Goal: Transaction & Acquisition: Book appointment/travel/reservation

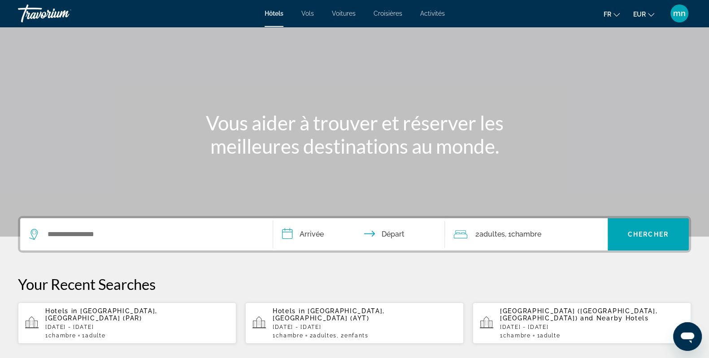
scroll to position [56, 0]
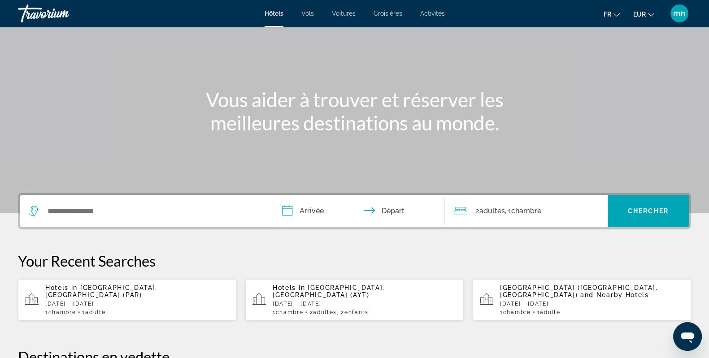
click at [160, 301] on p "[DATE] - [DATE]" at bounding box center [137, 304] width 184 height 6
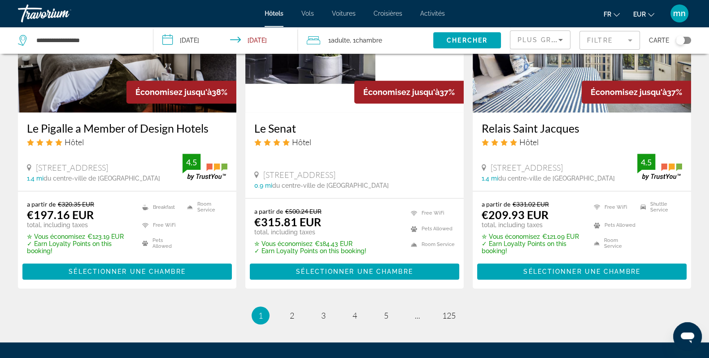
scroll to position [1218, 0]
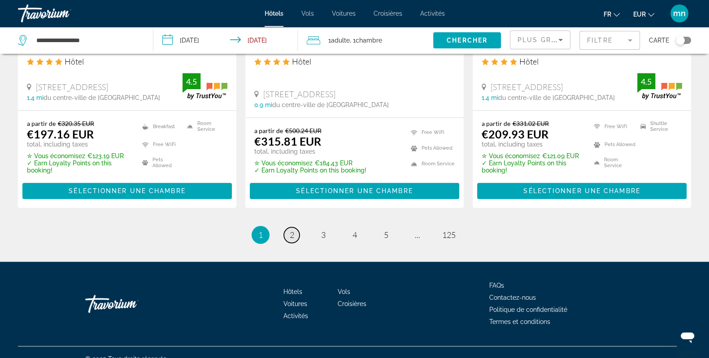
click at [295, 227] on link "page 2" at bounding box center [292, 235] width 16 height 16
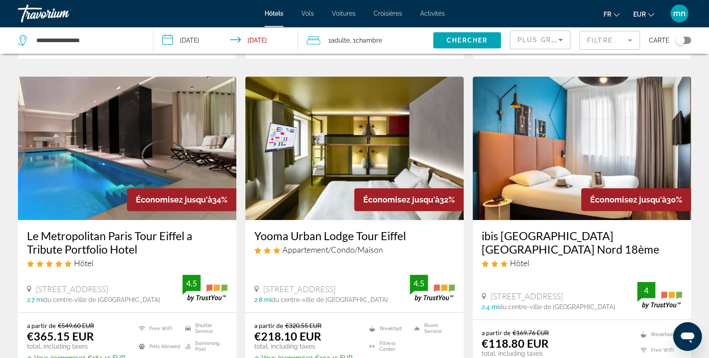
scroll to position [392, 0]
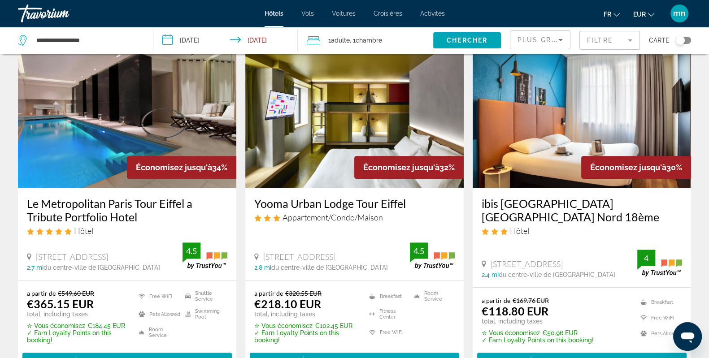
click at [686, 42] on div "Toggle map" at bounding box center [683, 40] width 15 height 7
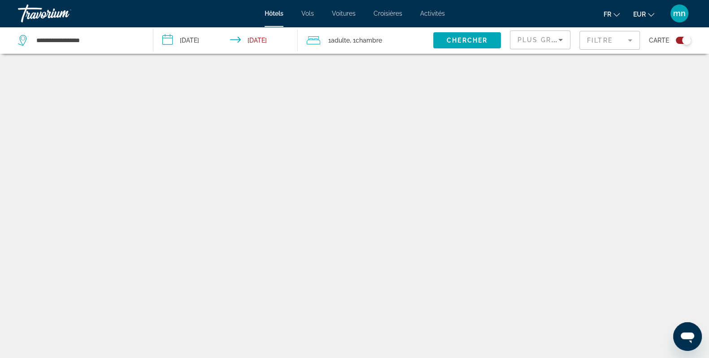
scroll to position [53, 0]
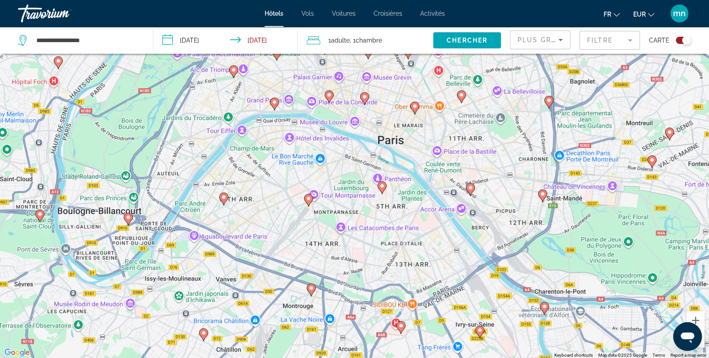
drag, startPoint x: 325, startPoint y: 122, endPoint x: 346, endPoint y: 169, distance: 52.0
click at [346, 169] on div "To activate drag with keyboard, press Alt + Enter. Once in keyboard drag state,…" at bounding box center [354, 179] width 709 height 358
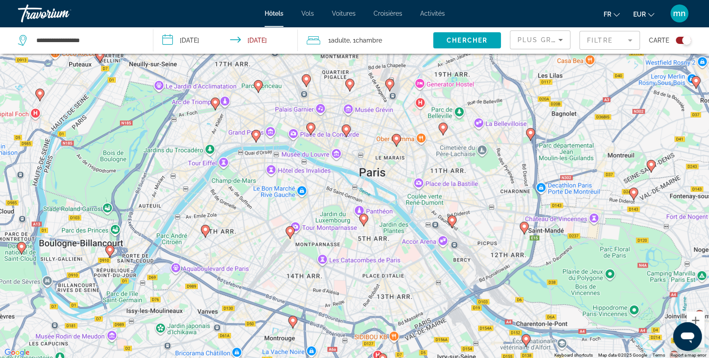
drag, startPoint x: 363, startPoint y: 120, endPoint x: 340, endPoint y: 160, distance: 45.8
click at [340, 160] on div "To activate drag with keyboard, press Alt + Enter. Once in keyboard drag state,…" at bounding box center [354, 179] width 709 height 358
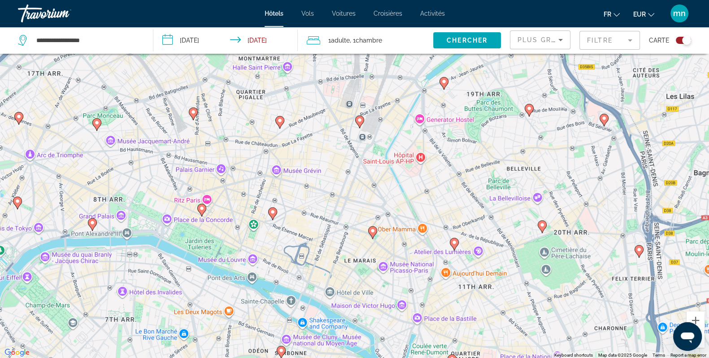
drag, startPoint x: 355, startPoint y: 142, endPoint x: 336, endPoint y: 181, distance: 43.1
click at [336, 181] on div "To activate drag with keyboard, press Alt + Enter. Once in keyboard drag state,…" at bounding box center [354, 179] width 709 height 358
click at [358, 120] on image "Main content" at bounding box center [359, 120] width 5 height 5
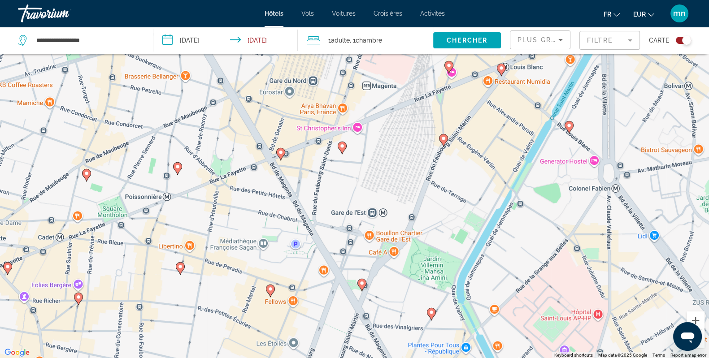
click at [344, 155] on div "To activate drag with keyboard, press Alt + Enter. Once in keyboard drag state,…" at bounding box center [354, 179] width 709 height 358
click at [340, 147] on image "Main content" at bounding box center [342, 146] width 5 height 5
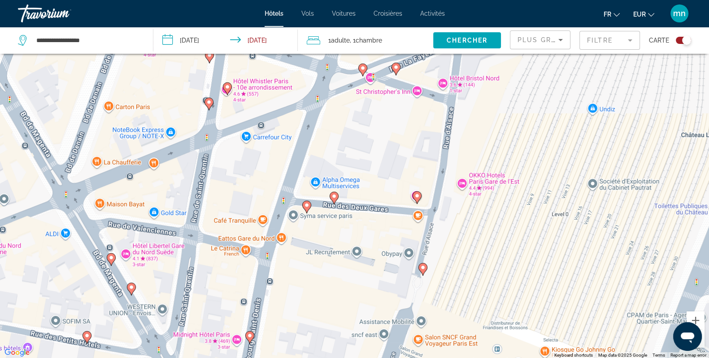
click at [415, 193] on image "Main content" at bounding box center [416, 195] width 5 height 5
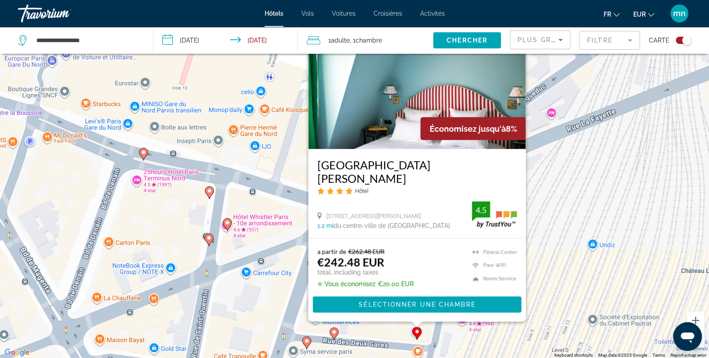
click at [453, 344] on div "To activate drag with keyboard, press Alt + Enter. Once in keyboard drag state,…" at bounding box center [354, 179] width 709 height 358
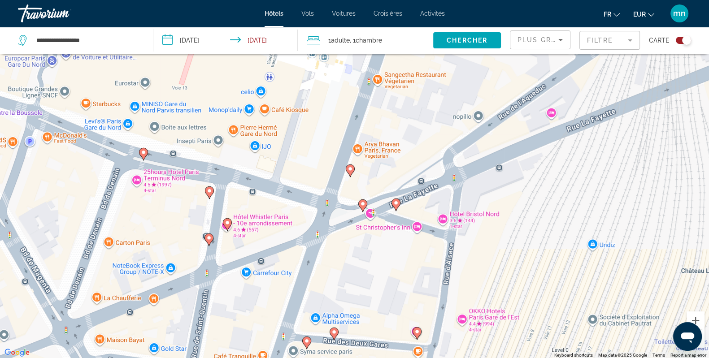
click at [393, 200] on icon "Main content" at bounding box center [396, 205] width 8 height 12
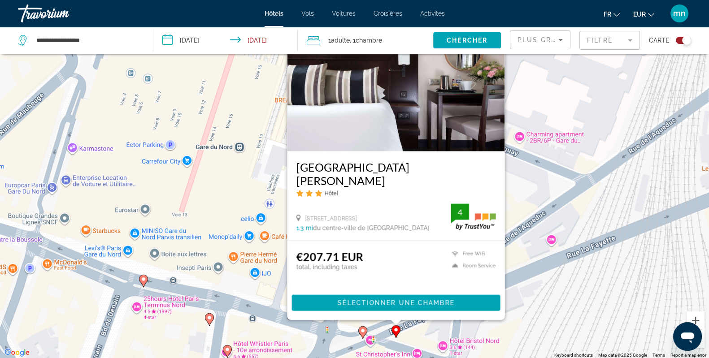
click at [561, 308] on div "To activate drag with keyboard, press Alt + Enter. Once in keyboard drag state,…" at bounding box center [354, 179] width 709 height 358
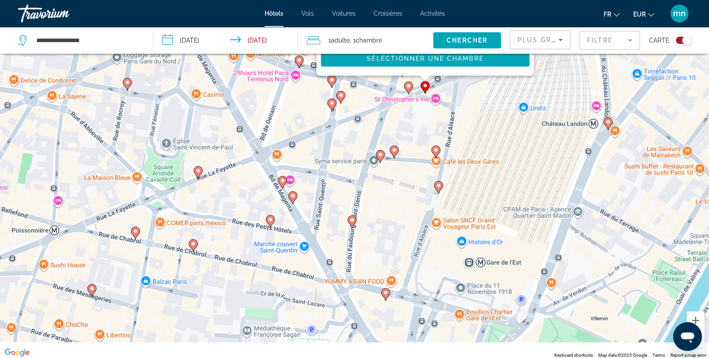
drag, startPoint x: 502, startPoint y: 340, endPoint x: 460, endPoint y: 113, distance: 230.9
click at [460, 113] on div "To activate drag with keyboard, press Alt + Enter. Once in keyboard drag state,…" at bounding box center [354, 179] width 709 height 358
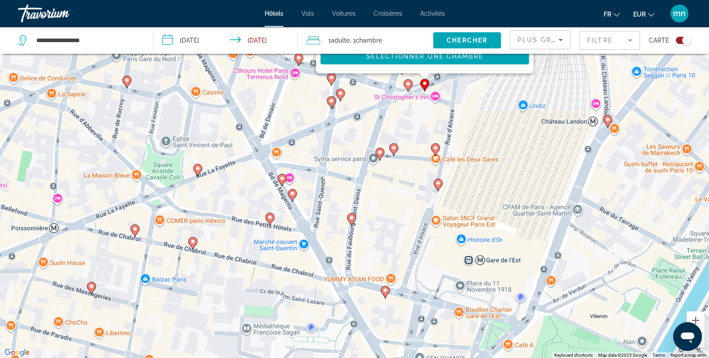
click at [614, 128] on div "To activate drag with keyboard, press Alt + Enter. Once in keyboard drag state,…" at bounding box center [354, 179] width 709 height 358
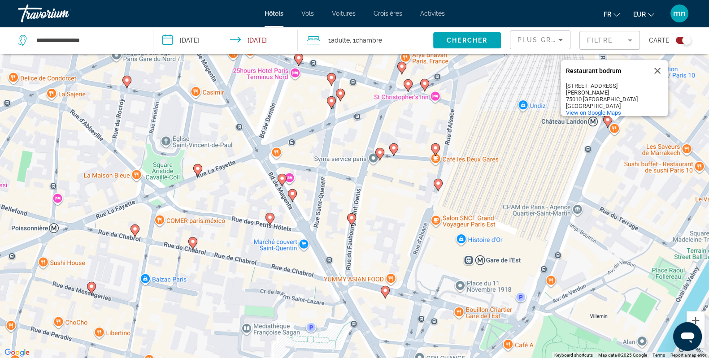
click at [605, 123] on icon "Main content" at bounding box center [607, 121] width 9 height 13
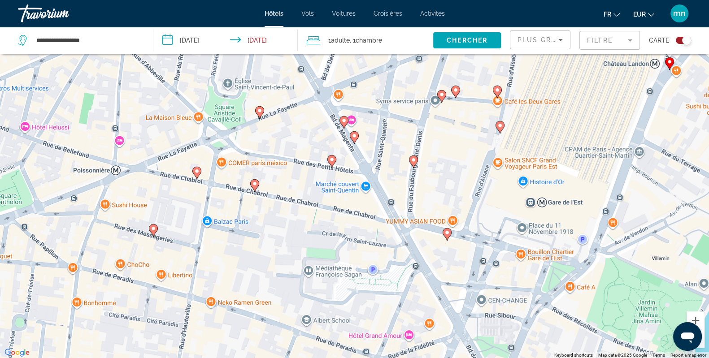
drag, startPoint x: 459, startPoint y: 336, endPoint x: 557, endPoint y: 51, distance: 302.1
click at [557, 51] on div "**********" at bounding box center [354, 206] width 709 height 412
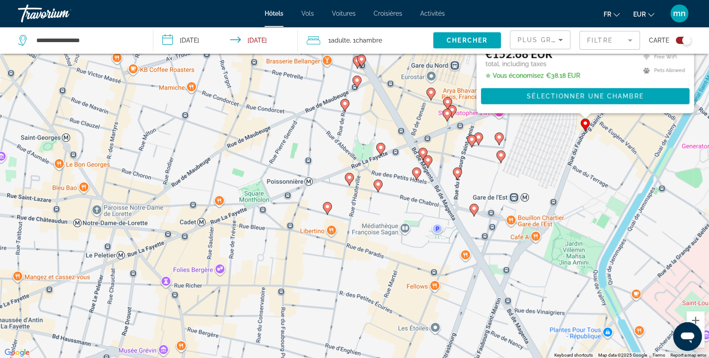
drag, startPoint x: 485, startPoint y: 263, endPoint x: 464, endPoint y: 287, distance: 32.2
click at [464, 287] on div "To activate drag with keyboard, press Alt + Enter. Once in keyboard drag state,…" at bounding box center [354, 179] width 709 height 358
click at [481, 172] on div "To activate drag with keyboard, press Alt + Enter. Once in keyboard drag state,…" at bounding box center [354, 179] width 709 height 358
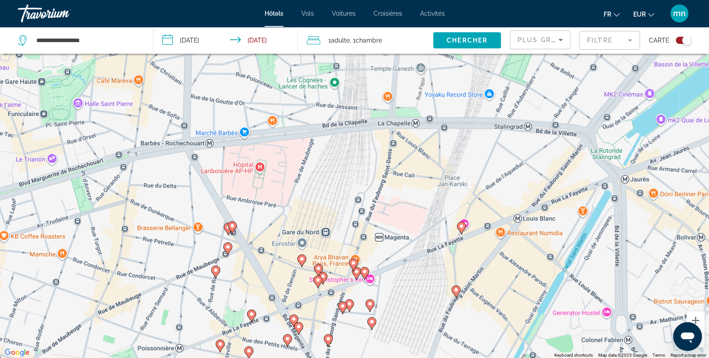
drag, startPoint x: 481, startPoint y: 169, endPoint x: 352, endPoint y: 341, distance: 214.9
click at [352, 341] on div "To activate drag with keyboard, press Alt + Enter. Once in keyboard drag state,…" at bounding box center [354, 179] width 709 height 358
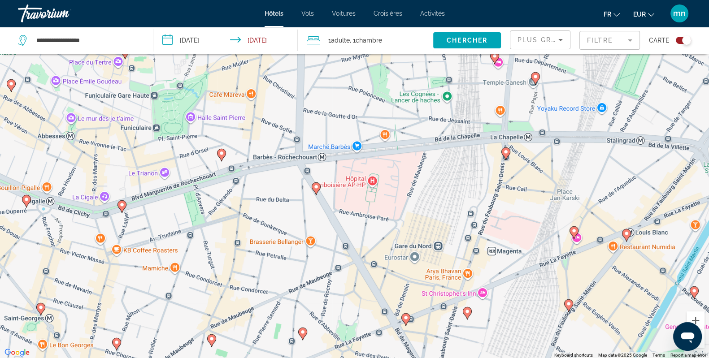
drag, startPoint x: 388, startPoint y: 241, endPoint x: 512, endPoint y: 240, distance: 123.3
click at [512, 240] on div "To activate drag with keyboard, press Alt + Enter. Once in keyboard drag state,…" at bounding box center [354, 179] width 709 height 358
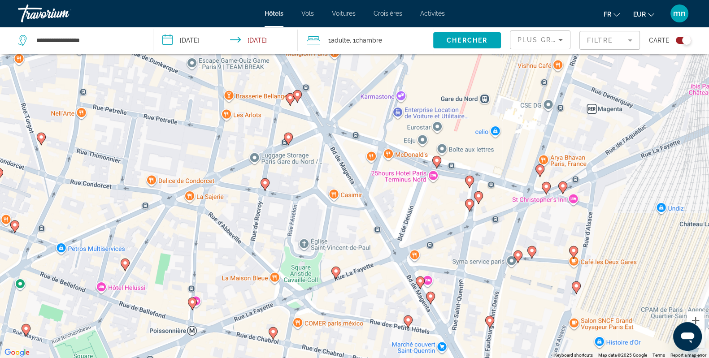
drag, startPoint x: 366, startPoint y: 268, endPoint x: 334, endPoint y: 104, distance: 166.8
click at [334, 104] on div "To activate drag with keyboard, press Alt + Enter. Once in keyboard drag state,…" at bounding box center [354, 179] width 709 height 358
click at [433, 173] on div "To activate drag with keyboard, press Alt + Enter. Once in keyboard drag state,…" at bounding box center [354, 179] width 709 height 358
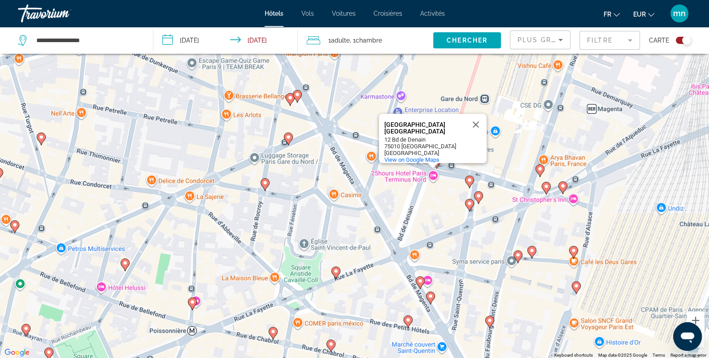
click at [426, 204] on div "To activate drag with keyboard, press Alt + Enter. Once in keyboard drag state,…" at bounding box center [354, 179] width 709 height 358
click at [438, 194] on div "To activate drag with keyboard, press Alt + Enter. Once in keyboard drag state,…" at bounding box center [354, 179] width 709 height 358
click at [440, 178] on div "To activate drag with keyboard, press Alt + Enter. Once in keyboard drag state,…" at bounding box center [354, 179] width 709 height 358
click at [470, 181] on image "Main content" at bounding box center [469, 180] width 5 height 5
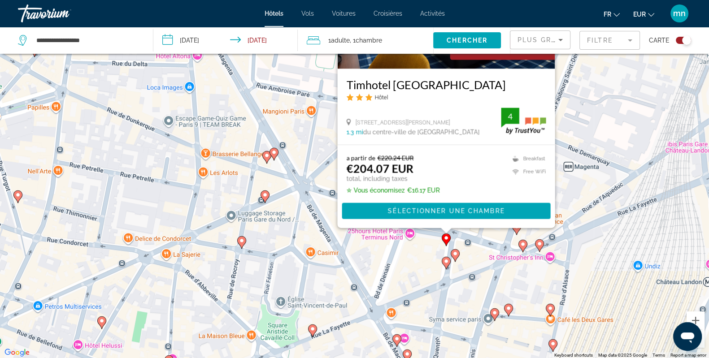
drag, startPoint x: 427, startPoint y: 342, endPoint x: 404, endPoint y: 220, distance: 123.8
click at [404, 220] on div "To activate drag with keyboard, press Alt + Enter. Once in keyboard drag state,…" at bounding box center [354, 179] width 709 height 358
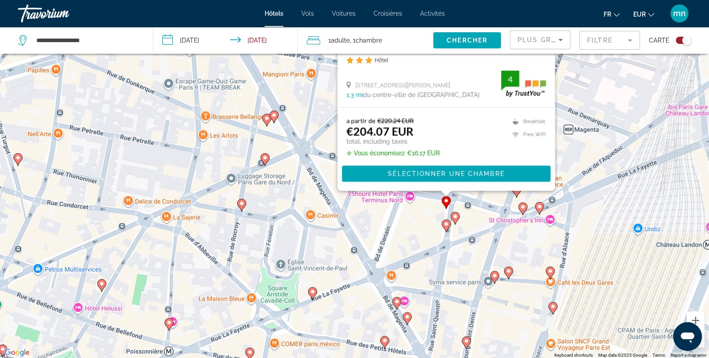
click at [423, 228] on div "To activate drag with keyboard, press Alt + Enter. Once in keyboard drag state,…" at bounding box center [354, 179] width 709 height 358
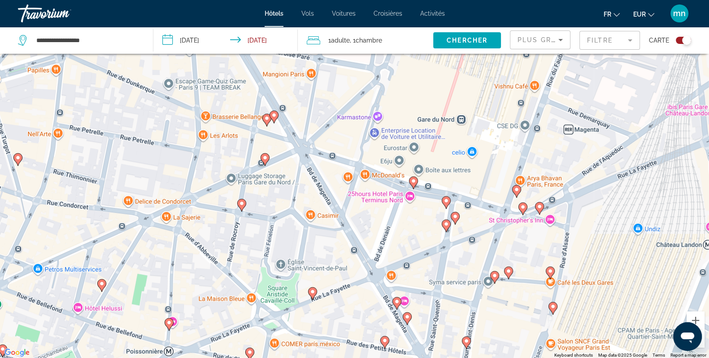
click at [412, 183] on image "Main content" at bounding box center [413, 181] width 5 height 5
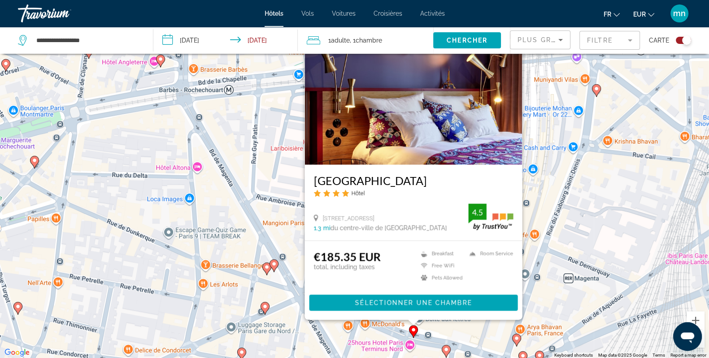
click at [401, 124] on img "Main content" at bounding box center [414, 93] width 218 height 144
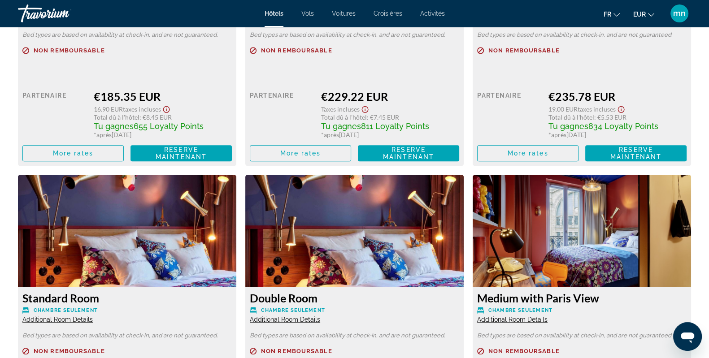
scroll to position [1345, 0]
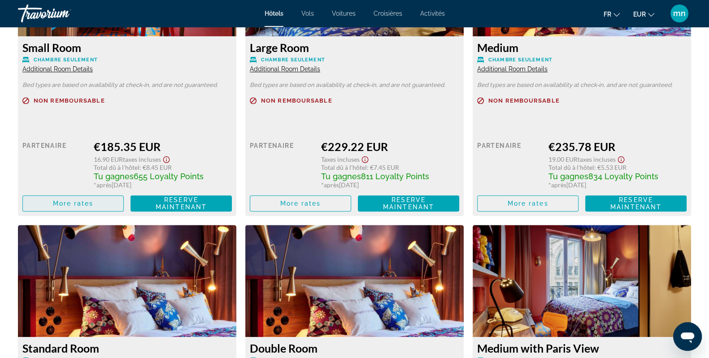
click at [96, 204] on span "Main content" at bounding box center [73, 204] width 100 height 22
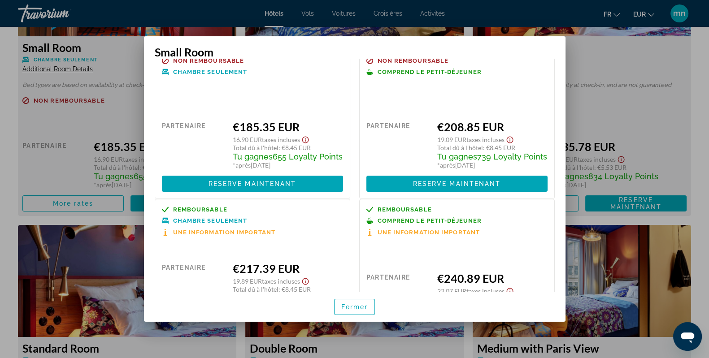
scroll to position [0, 0]
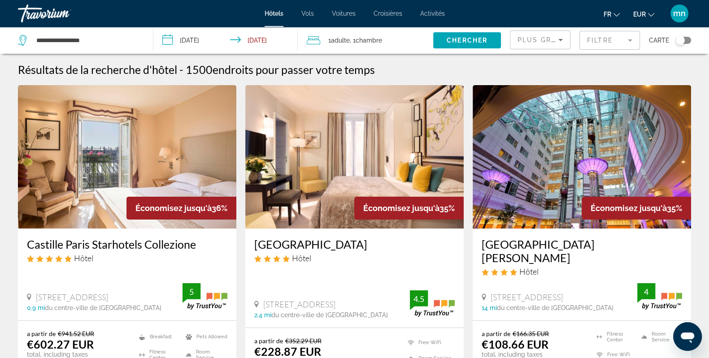
click at [679, 44] on div "Toggle map" at bounding box center [680, 40] width 9 height 9
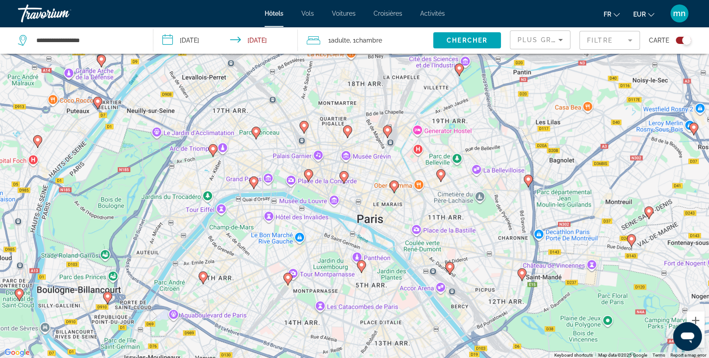
drag, startPoint x: 304, startPoint y: 107, endPoint x: 362, endPoint y: 253, distance: 156.6
click at [362, 253] on div "To activate drag with keyboard, press Alt + Enter. Once in keyboard drag state,…" at bounding box center [354, 179] width 709 height 358
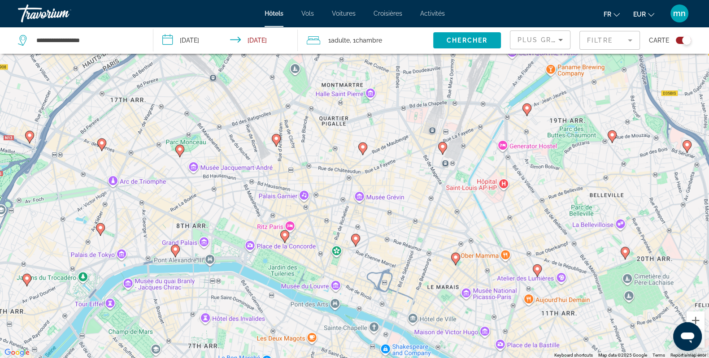
drag, startPoint x: 375, startPoint y: 167, endPoint x: 406, endPoint y: 236, distance: 76.1
click at [406, 236] on div "To activate drag with keyboard, press Alt + Enter. Once in keyboard drag state,…" at bounding box center [354, 179] width 709 height 358
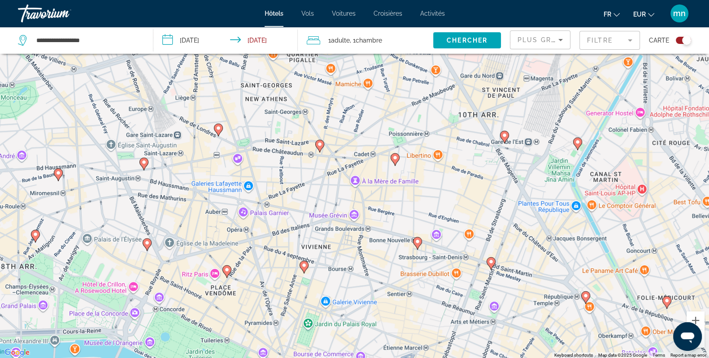
drag, startPoint x: 392, startPoint y: 213, endPoint x: 415, endPoint y: 219, distance: 23.2
click at [415, 219] on div "To activate drag with keyboard, press Alt + Enter. Once in keyboard drag state,…" at bounding box center [354, 179] width 709 height 358
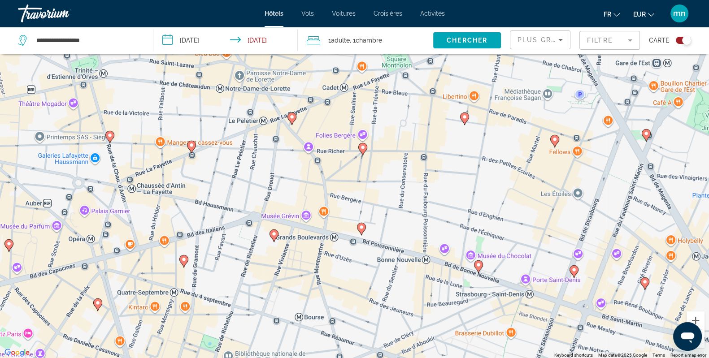
drag, startPoint x: 410, startPoint y: 235, endPoint x: 410, endPoint y: 211, distance: 23.8
click at [410, 211] on div "To activate drag with keyboard, press Alt + Enter. Once in keyboard drag state,…" at bounding box center [354, 179] width 709 height 358
click at [357, 232] on gmp-advanced-marker "Main content" at bounding box center [361, 228] width 9 height 13
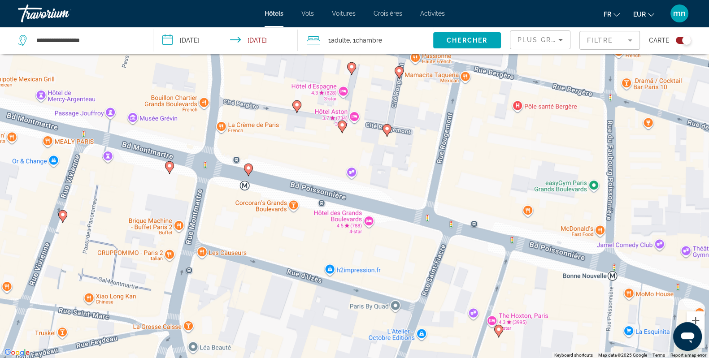
click at [249, 170] on image "Main content" at bounding box center [248, 167] width 5 height 5
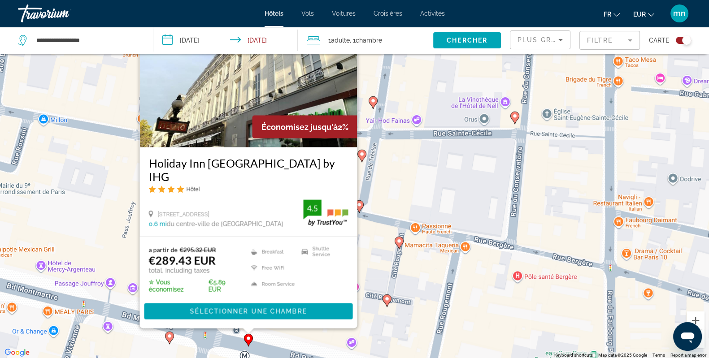
click at [386, 300] on image "Main content" at bounding box center [386, 298] width 5 height 5
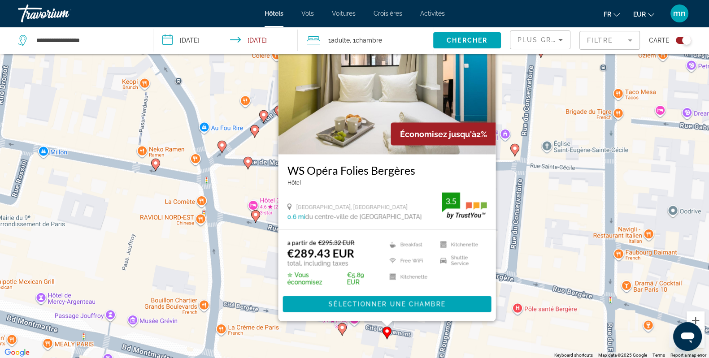
click at [255, 216] on image "Main content" at bounding box center [255, 214] width 5 height 5
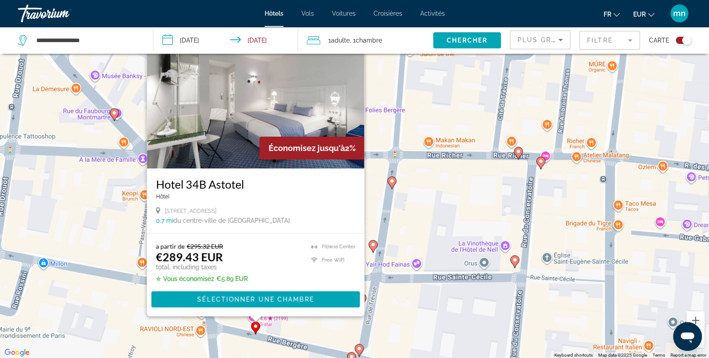
click at [442, 317] on div "To activate drag with keyboard, press Alt + Enter. Once in keyboard drag state,…" at bounding box center [354, 179] width 709 height 358
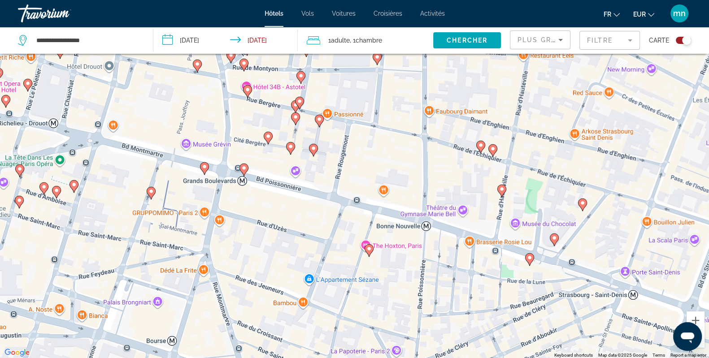
drag, startPoint x: 440, startPoint y: 321, endPoint x: 325, endPoint y: 64, distance: 281.7
click at [325, 64] on div "To activate drag with keyboard, press Alt + Enter. Once in keyboard drag state,…" at bounding box center [354, 179] width 709 height 358
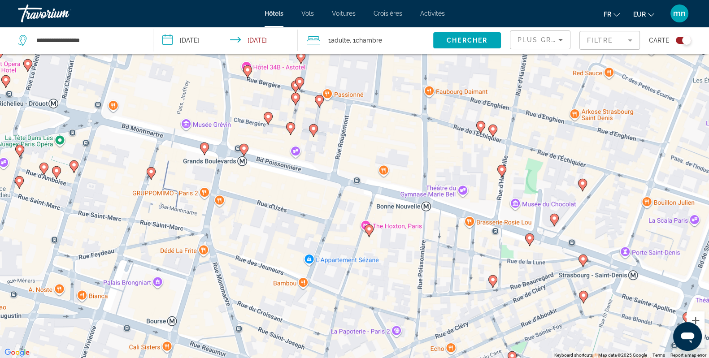
click at [504, 174] on icon "Main content" at bounding box center [501, 171] width 9 height 13
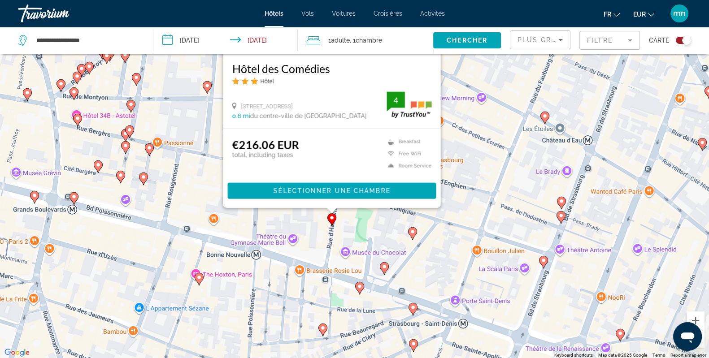
drag, startPoint x: 471, startPoint y: 332, endPoint x: 300, endPoint y: 209, distance: 209.9
click at [300, 209] on div "To activate drag with keyboard, press Alt + Enter. Once in keyboard drag state,…" at bounding box center [354, 179] width 709 height 358
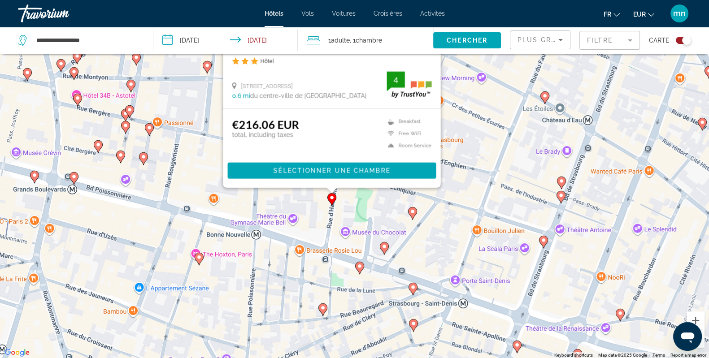
click at [413, 213] on image "Main content" at bounding box center [412, 211] width 5 height 5
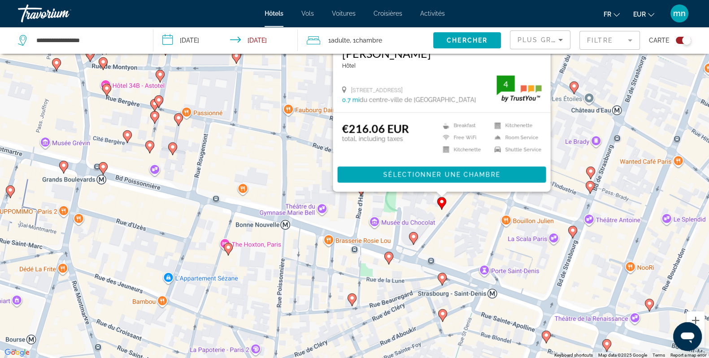
drag, startPoint x: 392, startPoint y: 335, endPoint x: 427, endPoint y: 187, distance: 152.0
click at [427, 187] on div "To activate drag with keyboard, press Alt + Enter. Once in keyboard drag state,…" at bounding box center [354, 179] width 709 height 358
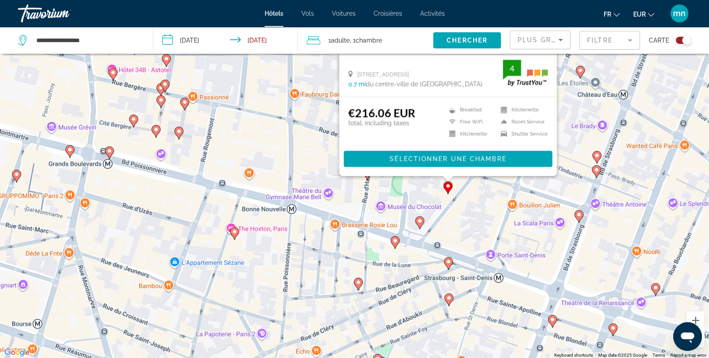
click at [421, 225] on icon "Main content" at bounding box center [419, 223] width 8 height 12
click at [418, 223] on image "Main content" at bounding box center [419, 220] width 5 height 5
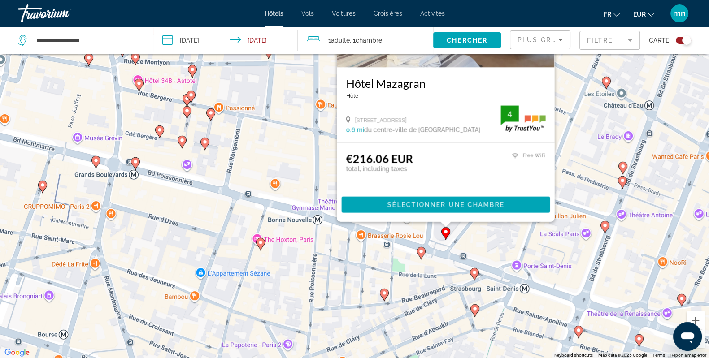
drag, startPoint x: 381, startPoint y: 332, endPoint x: 407, endPoint y: 245, distance: 90.8
click at [407, 245] on div "To activate drag with keyboard, press Alt + Enter. Once in keyboard drag state,…" at bounding box center [354, 179] width 709 height 358
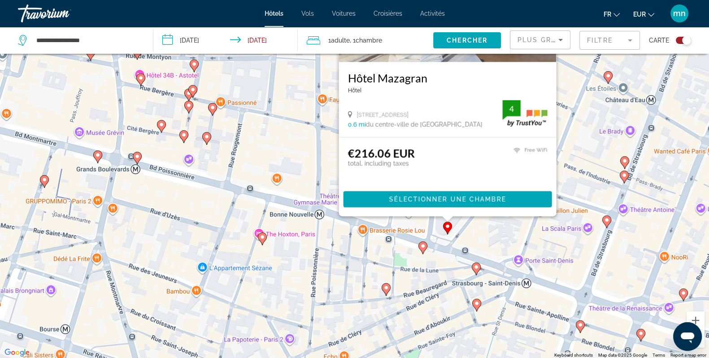
click at [422, 253] on icon "Main content" at bounding box center [422, 247] width 9 height 13
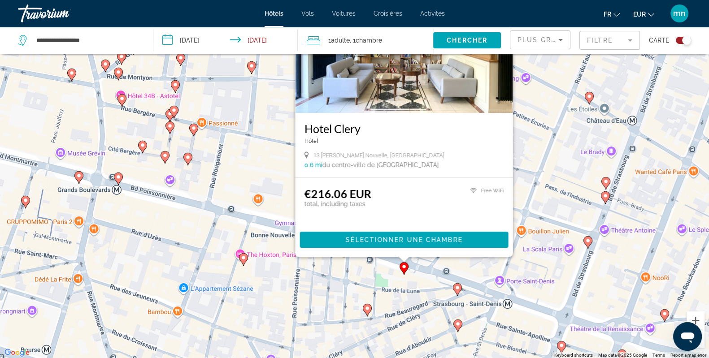
drag, startPoint x: 470, startPoint y: 338, endPoint x: 447, endPoint y: 277, distance: 65.3
click at [447, 277] on div "To activate drag with keyboard, press Alt + Enter. Once in keyboard drag state,…" at bounding box center [354, 179] width 709 height 358
click at [457, 288] on image "Main content" at bounding box center [457, 287] width 5 height 5
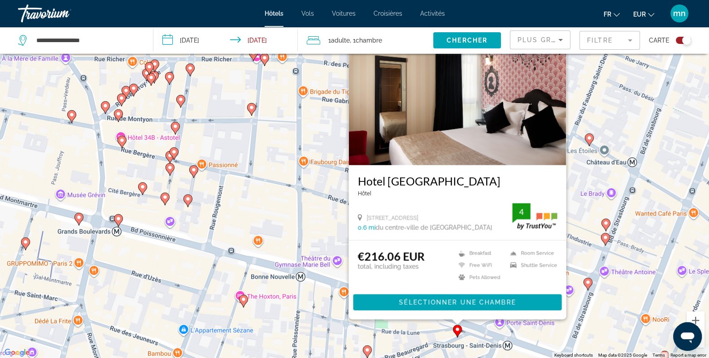
click at [366, 353] on icon "Main content" at bounding box center [367, 352] width 8 height 12
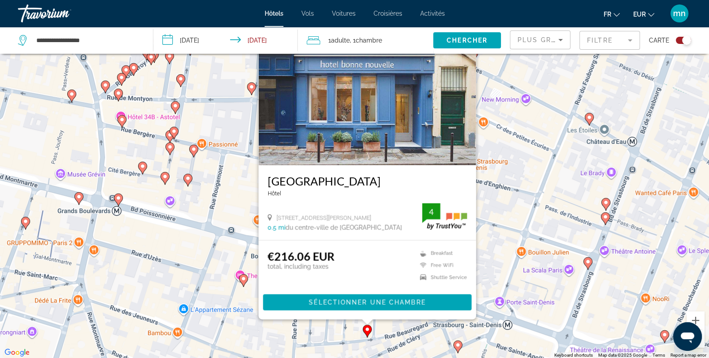
click at [192, 147] on image "Main content" at bounding box center [193, 149] width 5 height 5
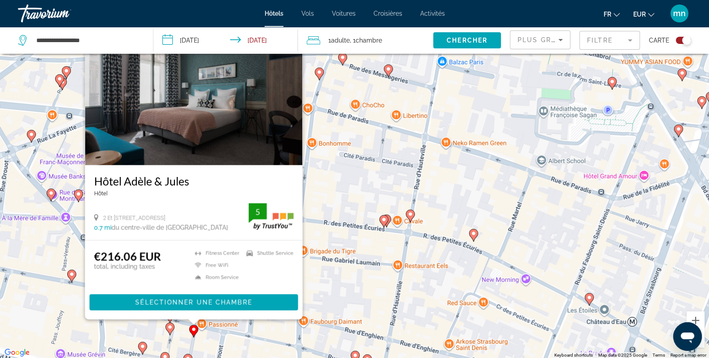
click at [409, 214] on image "Main content" at bounding box center [410, 214] width 5 height 5
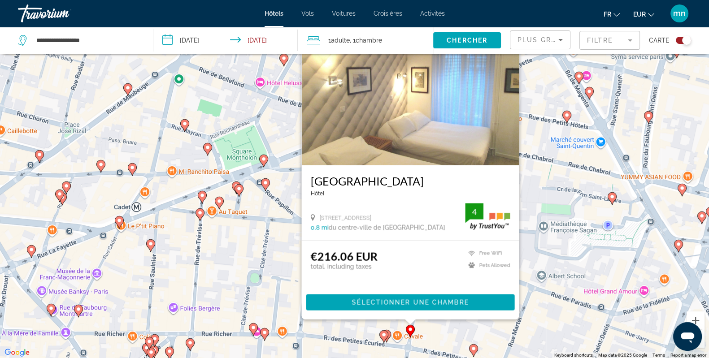
click at [253, 241] on div "To activate drag with keyboard, press Alt + Enter. Once in keyboard drag state,…" at bounding box center [354, 179] width 709 height 358
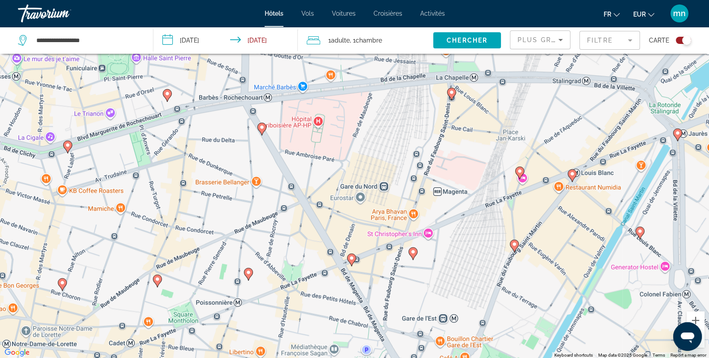
drag, startPoint x: 368, startPoint y: 254, endPoint x: 333, endPoint y: 272, distance: 38.9
click at [332, 274] on div "To activate drag with keyboard, press Alt + Enter. Once in keyboard drag state,…" at bounding box center [354, 179] width 709 height 358
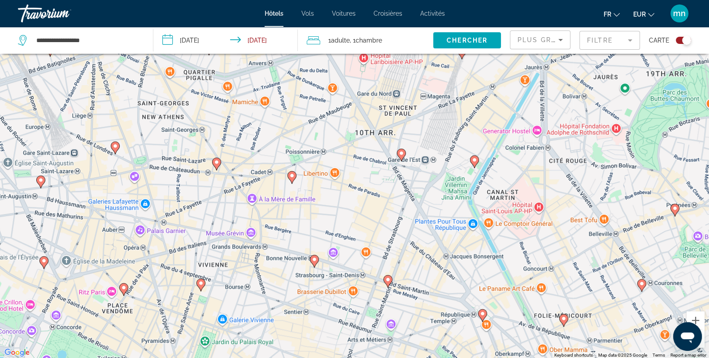
drag, startPoint x: 462, startPoint y: 314, endPoint x: 417, endPoint y: 182, distance: 140.0
click at [417, 182] on div "To activate drag with keyboard, press Alt + Enter. Once in keyboard drag state,…" at bounding box center [354, 179] width 709 height 358
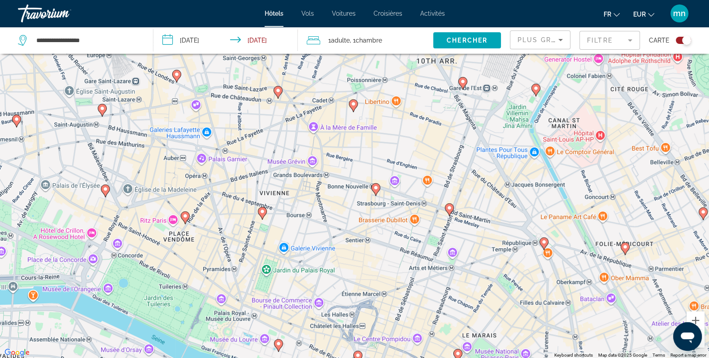
drag, startPoint x: 392, startPoint y: 266, endPoint x: 455, endPoint y: 193, distance: 96.0
click at [455, 193] on div "To activate drag with keyboard, press Alt + Enter. Once in keyboard drag state,…" at bounding box center [354, 179] width 709 height 358
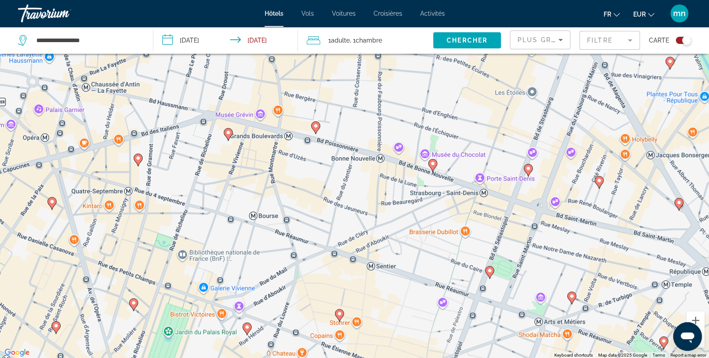
click at [337, 309] on icon "Main content" at bounding box center [339, 315] width 9 height 13
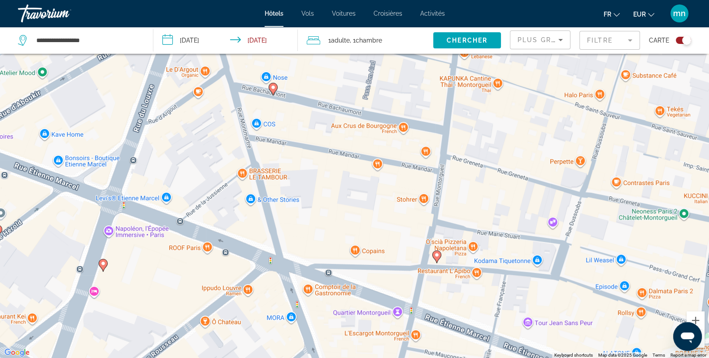
click at [271, 88] on image "Main content" at bounding box center [272, 87] width 5 height 5
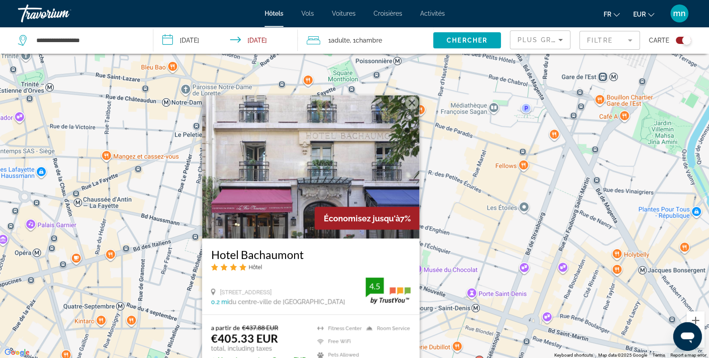
scroll to position [107, 0]
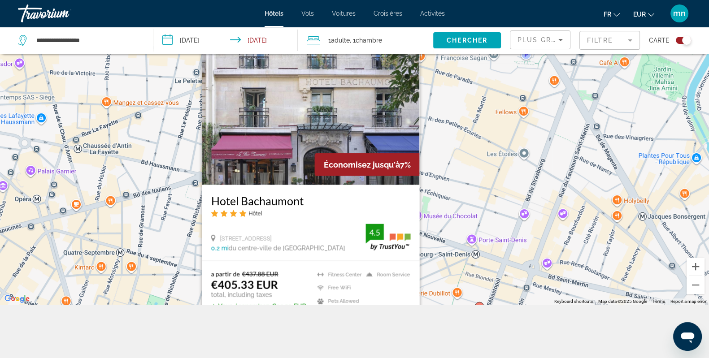
drag, startPoint x: 472, startPoint y: 254, endPoint x: 358, endPoint y: 380, distance: 169.9
click at [358, 251] on html "**********" at bounding box center [354, 72] width 709 height 358
click at [435, 149] on div "To activate drag with keyboard, press Alt + Enter. Once in keyboard drag state,…" at bounding box center [354, 126] width 709 height 358
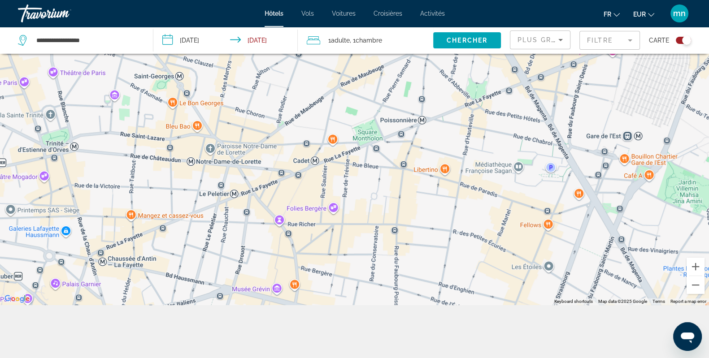
drag, startPoint x: 431, startPoint y: 165, endPoint x: 446, endPoint y: 232, distance: 68.4
click at [446, 232] on div "To activate drag with keyboard, press Alt + Enter. Once in keyboard drag state,…" at bounding box center [354, 126] width 709 height 358
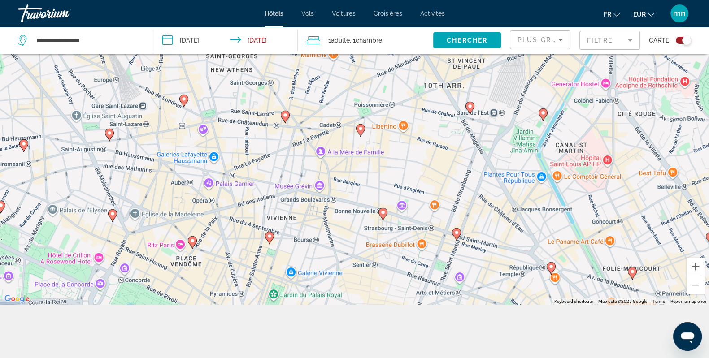
drag, startPoint x: 435, startPoint y: 241, endPoint x: 408, endPoint y: 166, distance: 79.0
click at [408, 166] on div "To activate drag with keyboard, press Alt + Enter. Once in keyboard drag state,…" at bounding box center [354, 126] width 709 height 358
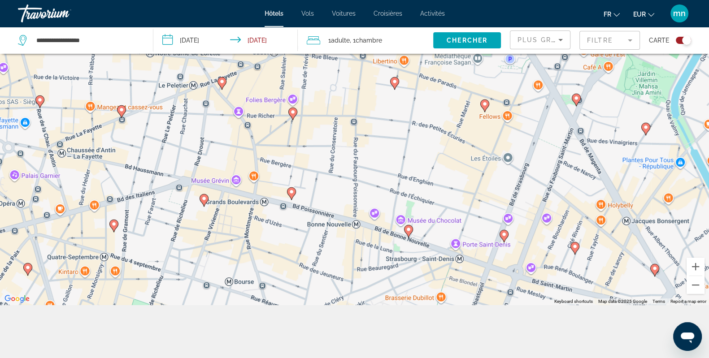
click at [392, 82] on image "Main content" at bounding box center [394, 81] width 5 height 5
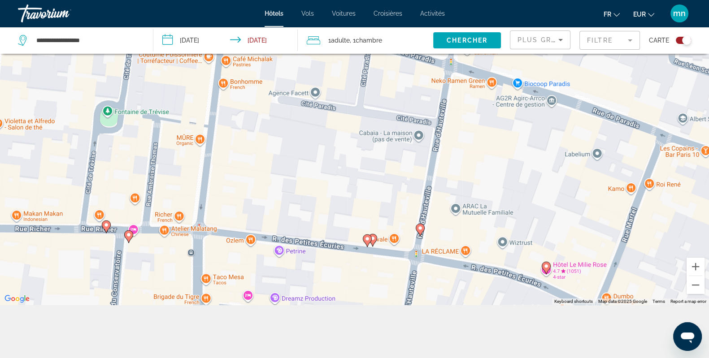
click at [419, 226] on image "Main content" at bounding box center [420, 228] width 5 height 5
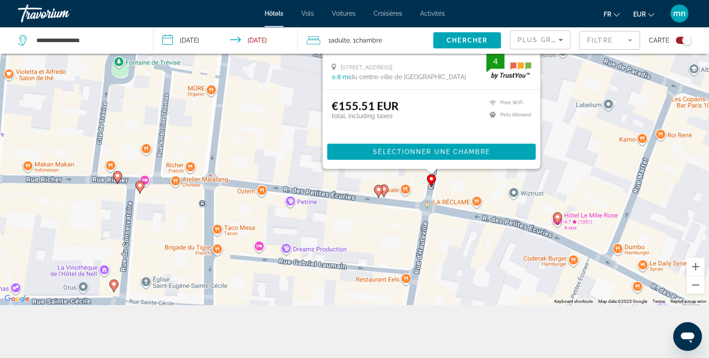
drag, startPoint x: 468, startPoint y: 292, endPoint x: 479, endPoint y: 192, distance: 100.2
click at [479, 192] on div "To activate drag with keyboard, press Alt + Enter. Once in keyboard drag state,…" at bounding box center [354, 126] width 709 height 358
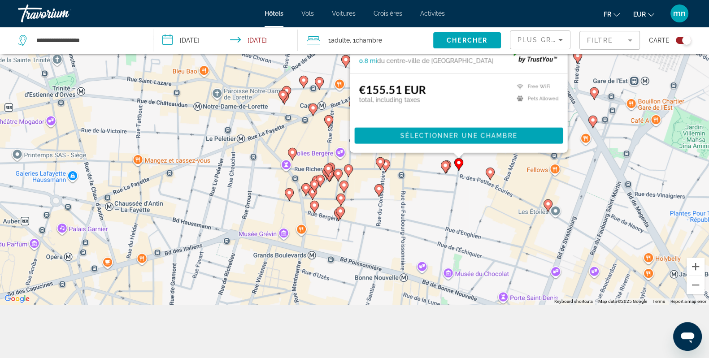
click at [461, 191] on div "To activate drag with keyboard, press Alt + Enter. Once in keyboard drag state,…" at bounding box center [354, 126] width 709 height 358
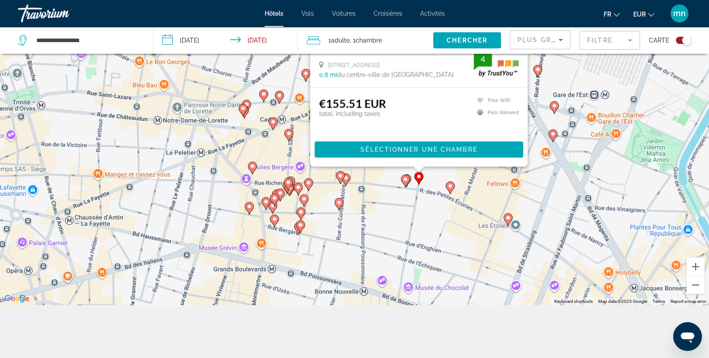
drag, startPoint x: 436, startPoint y: 241, endPoint x: 422, endPoint y: 191, distance: 51.8
click at [421, 191] on div "To activate drag with keyboard, press Alt + Enter. Once in keyboard drag state,…" at bounding box center [354, 126] width 709 height 358
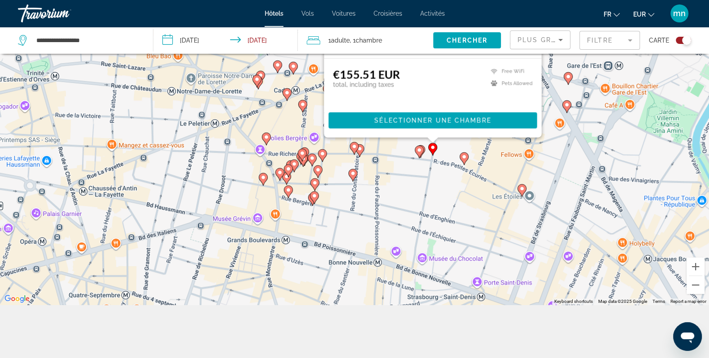
click at [522, 189] on image "Main content" at bounding box center [521, 188] width 5 height 5
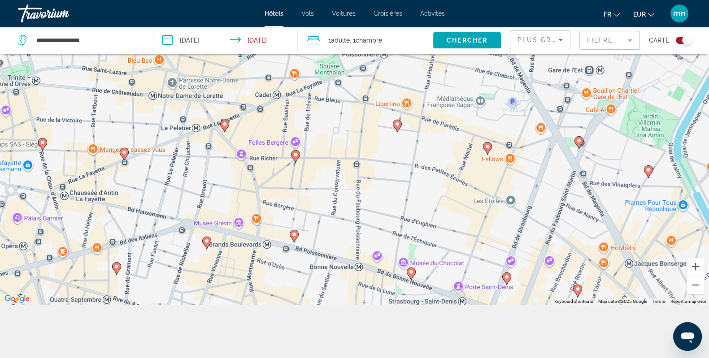
drag, startPoint x: 509, startPoint y: 252, endPoint x: 488, endPoint y: 169, distance: 85.9
click at [488, 169] on div "To activate drag with keyboard, press Alt + Enter. Once in keyboard drag state,…" at bounding box center [354, 126] width 709 height 358
click at [486, 147] on image "Main content" at bounding box center [487, 146] width 5 height 5
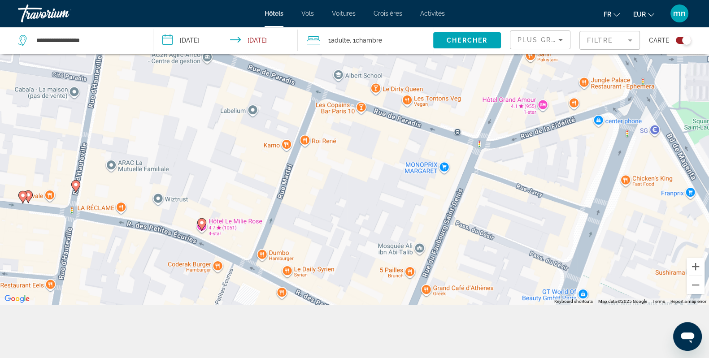
drag, startPoint x: 354, startPoint y: 204, endPoint x: 379, endPoint y: 266, distance: 67.6
click at [379, 266] on div "To activate drag with keyboard, press Alt + Enter. Once in keyboard drag state,…" at bounding box center [354, 126] width 709 height 358
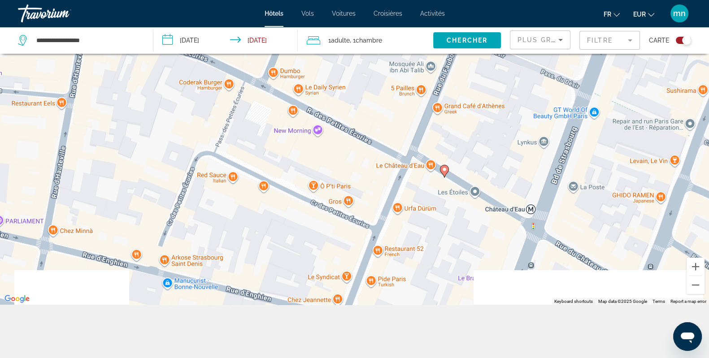
drag, startPoint x: 364, startPoint y: 230, endPoint x: 376, endPoint y: 67, distance: 163.7
click at [375, 60] on div "To activate drag with keyboard, press Alt + Enter. Once in keyboard drag state,…" at bounding box center [354, 126] width 709 height 358
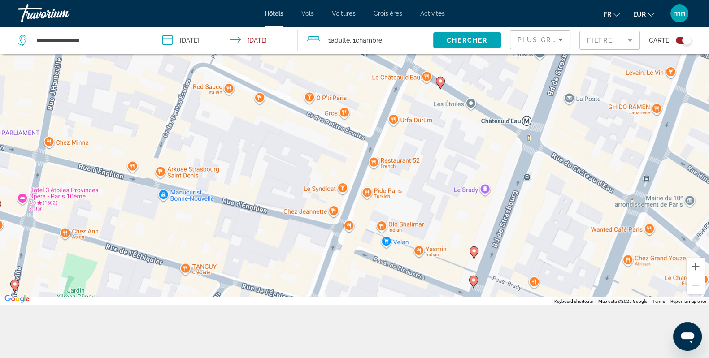
drag, startPoint x: 451, startPoint y: 252, endPoint x: 457, endPoint y: 150, distance: 102.0
click at [457, 150] on div "To activate drag with keyboard, press Alt + Enter. Once in keyboard drag state,…" at bounding box center [354, 126] width 709 height 358
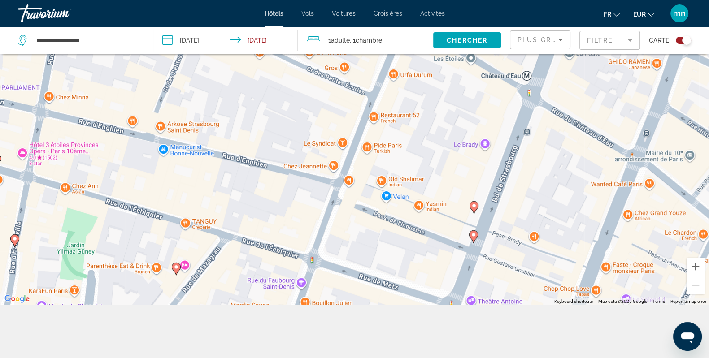
click at [473, 207] on image "Main content" at bounding box center [473, 205] width 5 height 5
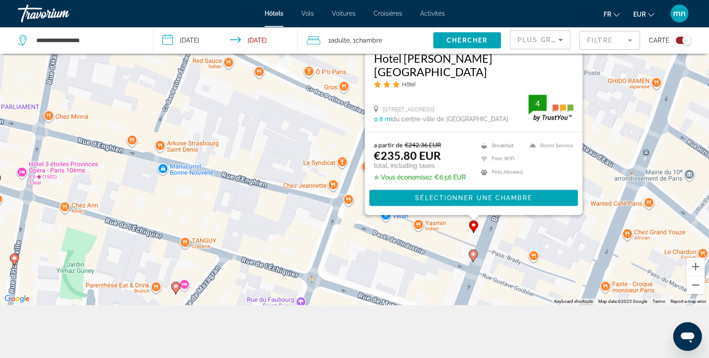
drag, startPoint x: 437, startPoint y: 291, endPoint x: 435, endPoint y: 222, distance: 69.1
click at [435, 222] on div "To activate drag with keyboard, press Alt + Enter. Once in keyboard drag state,…" at bounding box center [354, 126] width 709 height 358
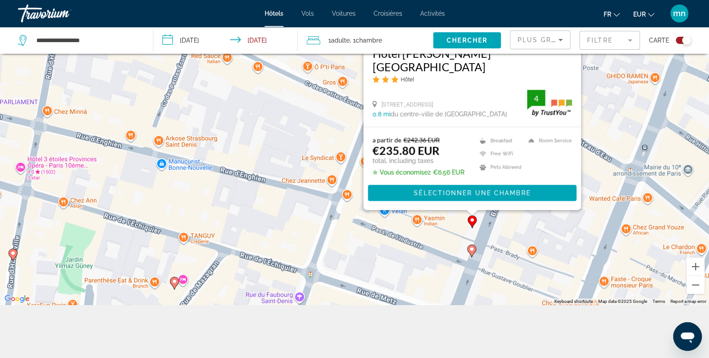
click at [473, 251] on image "Main content" at bounding box center [471, 249] width 5 height 5
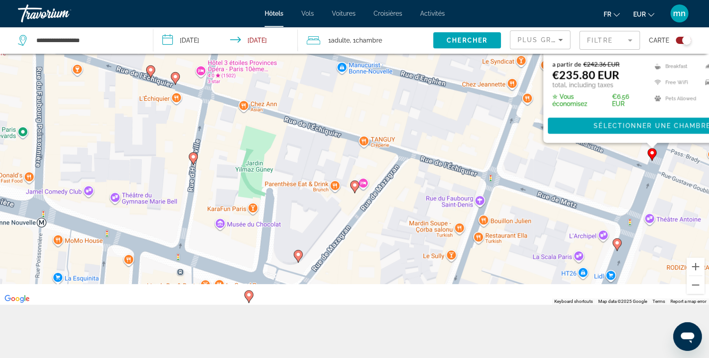
drag, startPoint x: 286, startPoint y: 242, endPoint x: 500, endPoint y: 81, distance: 268.1
click at [500, 81] on div "To activate drag with keyboard, press Alt + Enter. Once in keyboard drag state,…" at bounding box center [354, 126] width 709 height 358
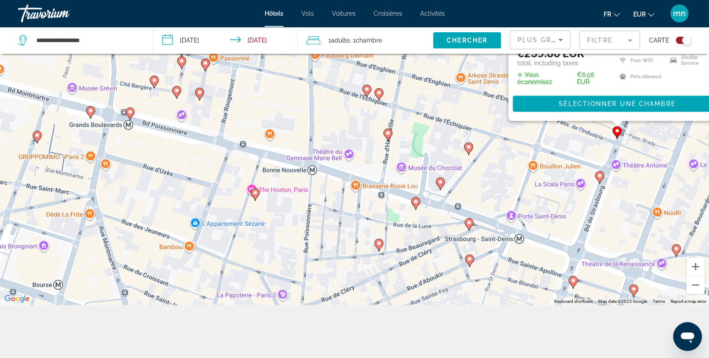
drag, startPoint x: 363, startPoint y: 218, endPoint x: 407, endPoint y: 226, distance: 44.4
click at [407, 226] on div "To activate drag with keyboard, press Alt + Enter. Once in keyboard drag state,…" at bounding box center [354, 126] width 709 height 358
click at [392, 135] on gmp-advanced-marker "Main content" at bounding box center [387, 134] width 9 height 13
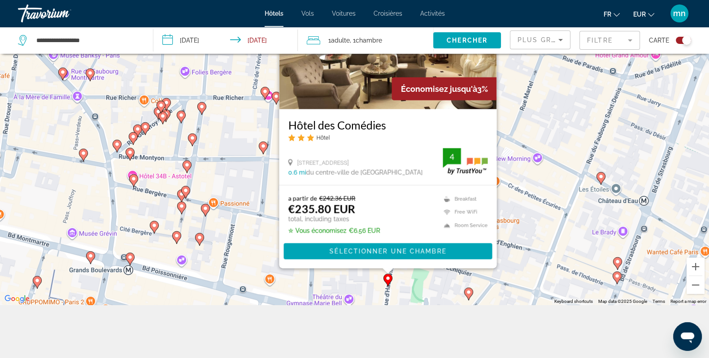
click at [550, 39] on span "Plus grandes économies" at bounding box center [571, 39] width 107 height 7
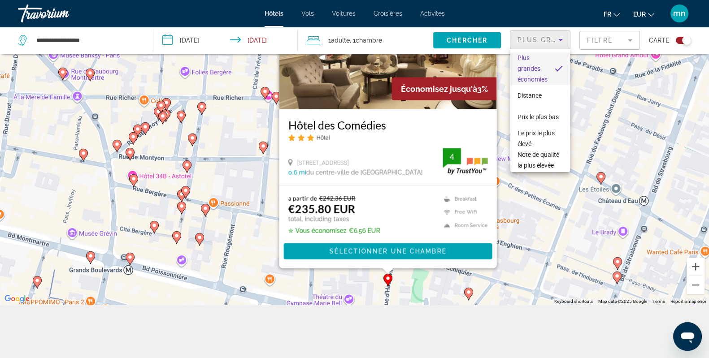
click at [588, 42] on div at bounding box center [354, 179] width 709 height 358
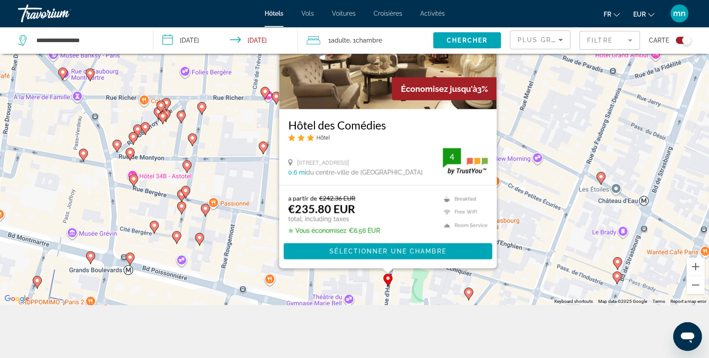
click at [598, 41] on mat-form-field "Filtre" at bounding box center [609, 40] width 61 height 19
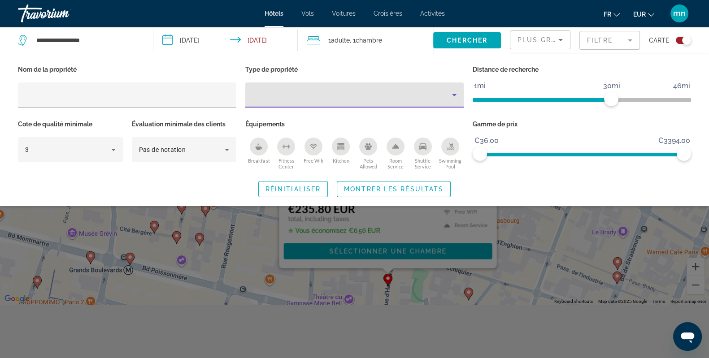
click at [296, 97] on div "Property type" at bounding box center [353, 95] width 200 height 11
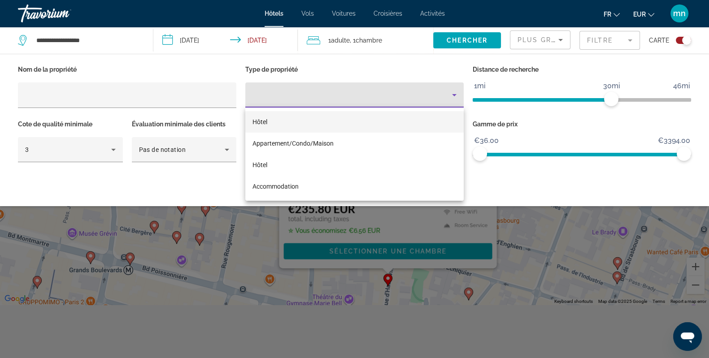
click at [177, 85] on div at bounding box center [354, 179] width 709 height 358
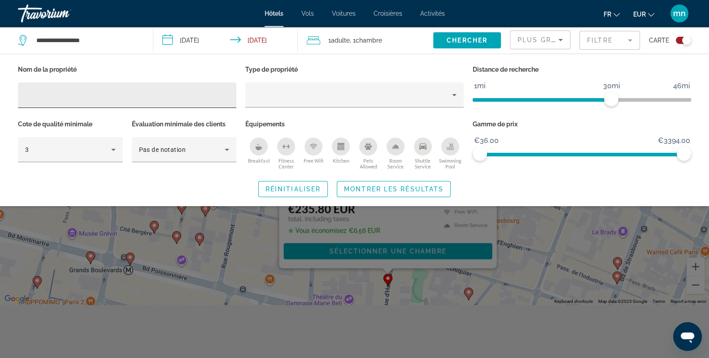
click at [185, 100] on div "Hotel Filters" at bounding box center [127, 96] width 204 height 26
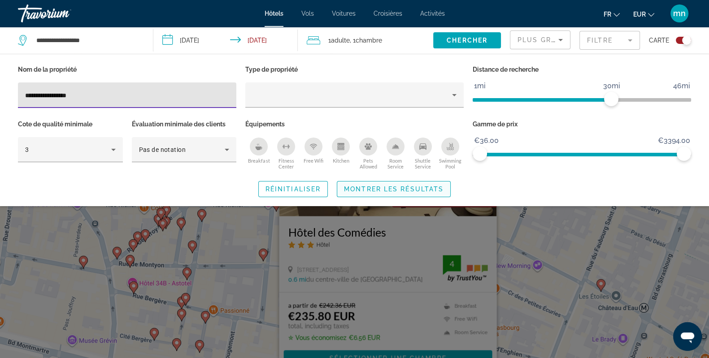
type input "**********"
drag, startPoint x: 408, startPoint y: 187, endPoint x: 405, endPoint y: 203, distance: 15.9
click at [408, 187] on span "Montrer les résultats" at bounding box center [394, 189] width 100 height 7
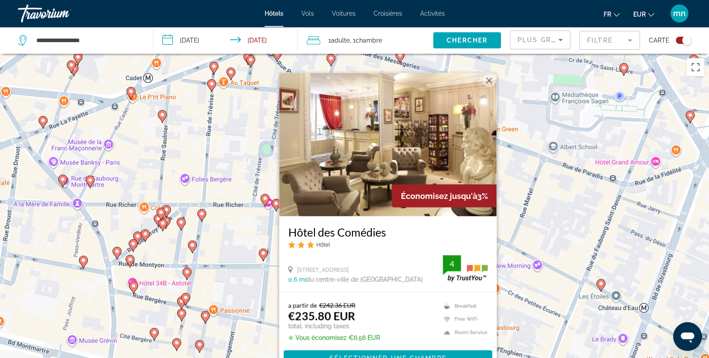
click at [677, 37] on button "Toggle map" at bounding box center [680, 40] width 22 height 8
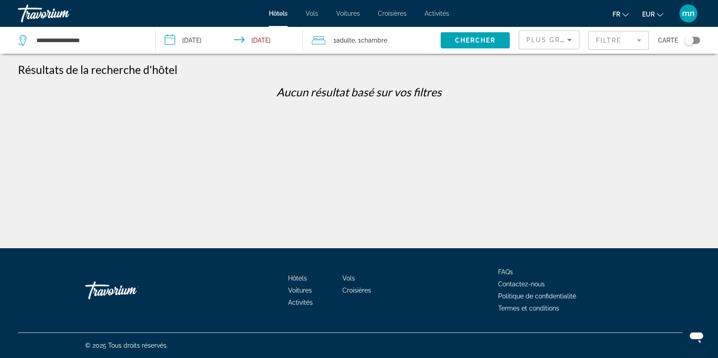
click at [621, 45] on mat-form-field "Filtre" at bounding box center [618, 40] width 61 height 19
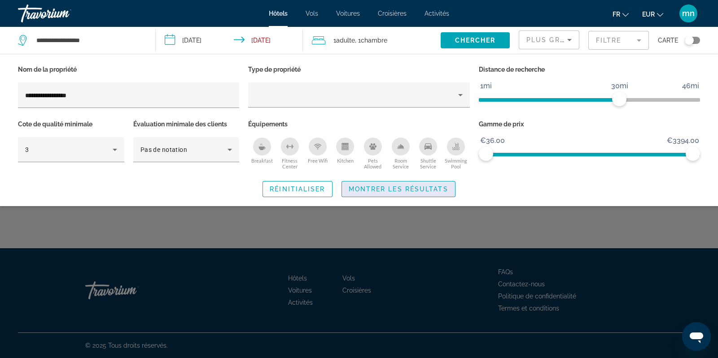
click at [422, 193] on span "Search widget" at bounding box center [398, 190] width 113 height 22
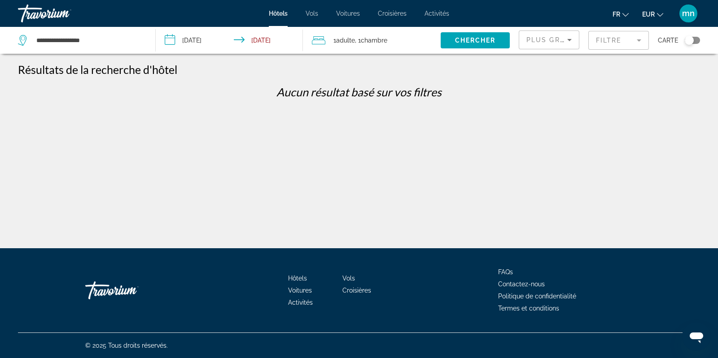
click at [689, 40] on div "Toggle map" at bounding box center [688, 40] width 9 height 9
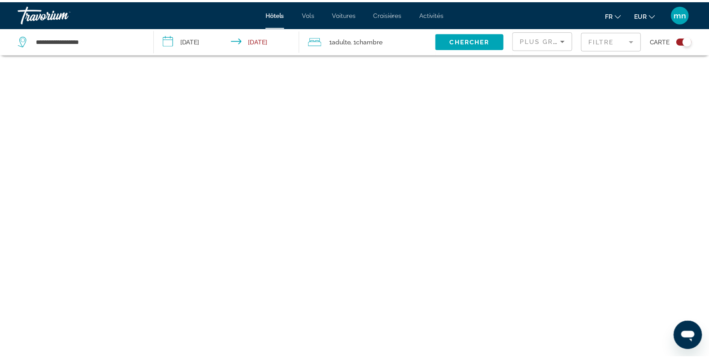
scroll to position [53, 0]
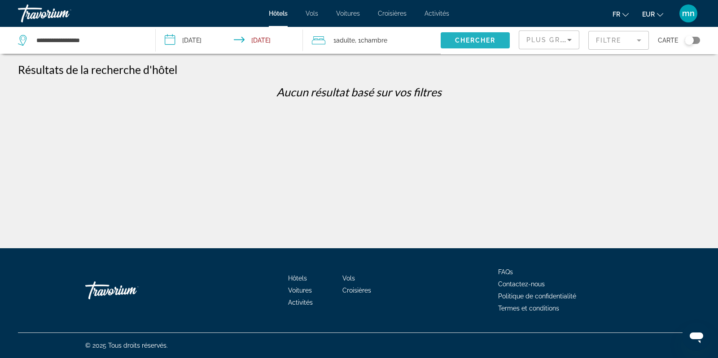
click at [473, 41] on span "Chercher" at bounding box center [475, 40] width 41 height 7
click at [600, 43] on mat-form-field "Filtre" at bounding box center [618, 40] width 61 height 19
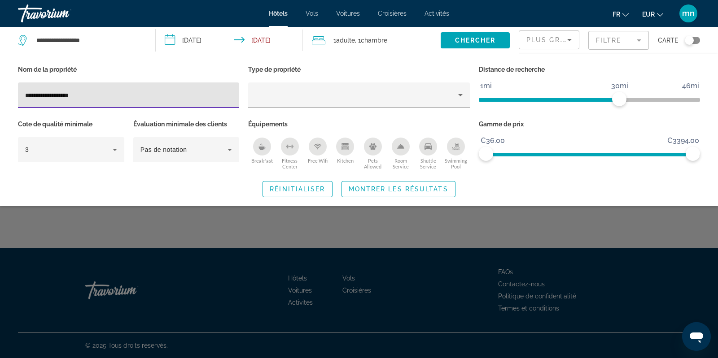
click at [103, 97] on input "**********" at bounding box center [128, 95] width 207 height 11
type input "**********"
click at [435, 195] on span "Search widget" at bounding box center [398, 190] width 113 height 22
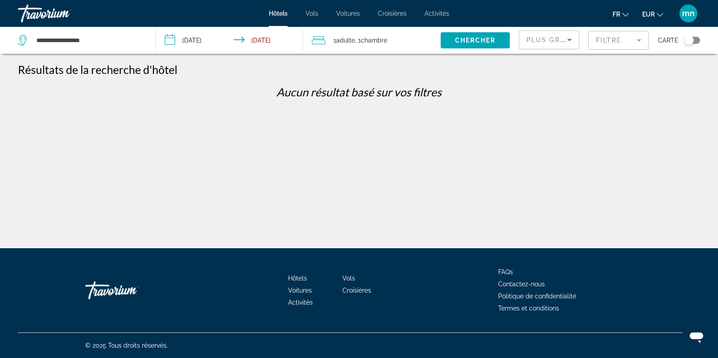
click at [694, 43] on div "Toggle map" at bounding box center [691, 40] width 15 height 7
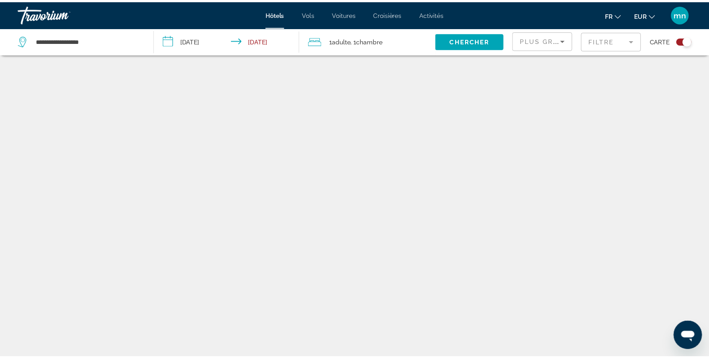
scroll to position [53, 0]
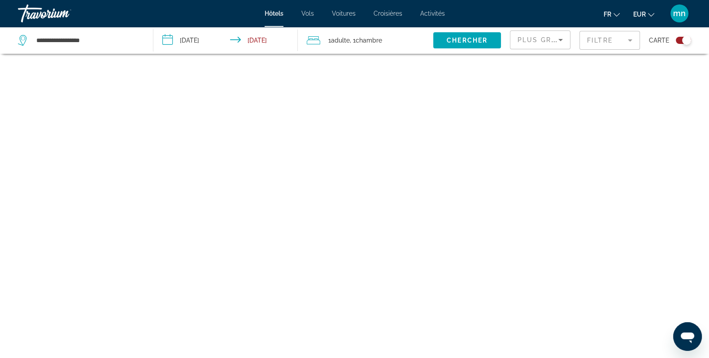
click at [618, 45] on mat-form-field "Filtre" at bounding box center [609, 40] width 61 height 19
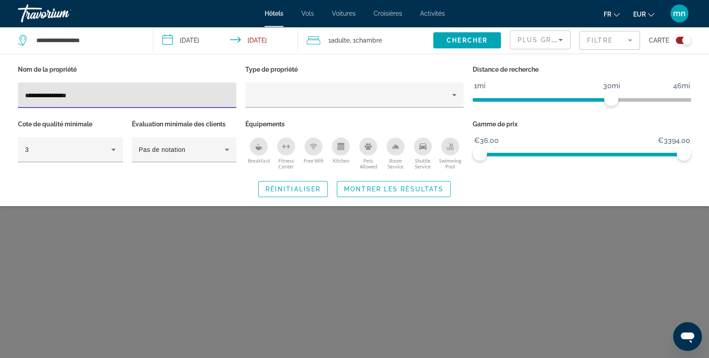
drag, startPoint x: 150, startPoint y: 90, endPoint x: 0, endPoint y: 109, distance: 150.9
click at [0, 109] on div "**********" at bounding box center [354, 130] width 709 height 134
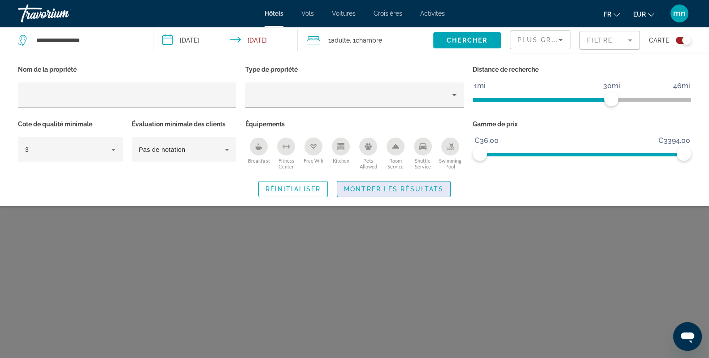
click at [374, 196] on span "Search widget" at bounding box center [393, 190] width 113 height 22
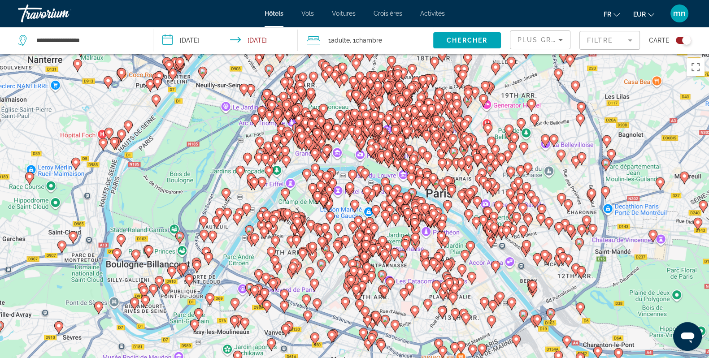
drag, startPoint x: 401, startPoint y: 174, endPoint x: 396, endPoint y: 174, distance: 5.0
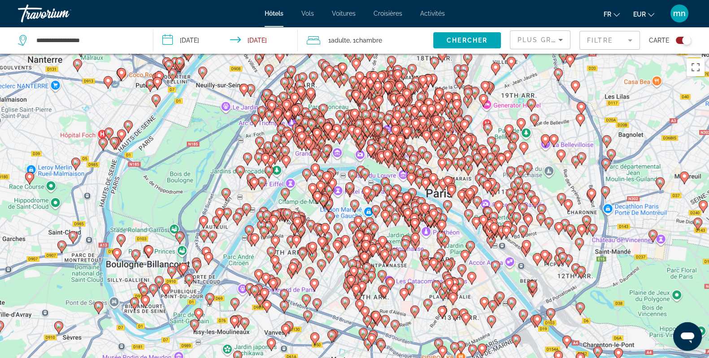
click at [401, 174] on div "To activate drag with keyboard, press Alt + Enter. Once in keyboard drag state,…" at bounding box center [354, 233] width 709 height 358
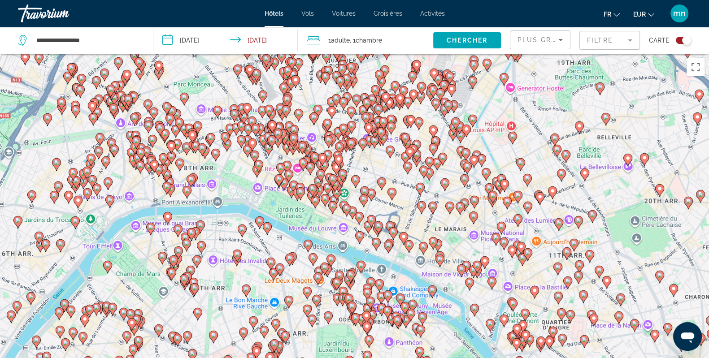
drag, startPoint x: 376, startPoint y: 167, endPoint x: 304, endPoint y: 225, distance: 92.2
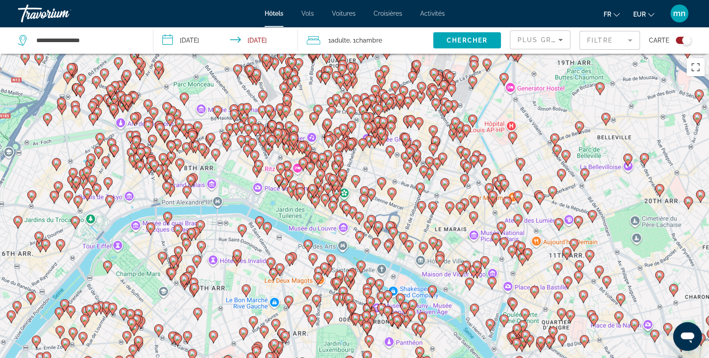
click at [304, 225] on div "To activate drag with keyboard, press Alt + Enter. Once in keyboard drag state,…" at bounding box center [354, 233] width 709 height 358
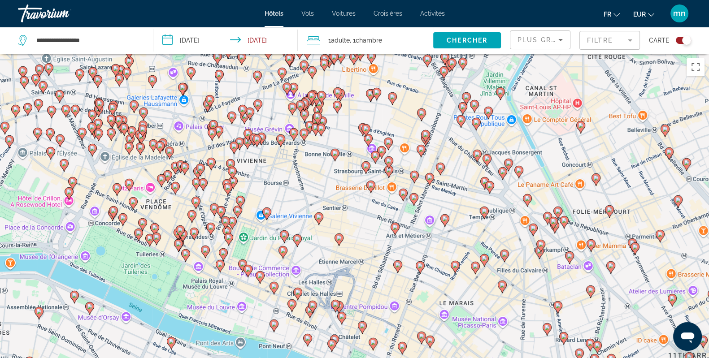
drag, startPoint x: 408, startPoint y: 143, endPoint x: 306, endPoint y: 182, distance: 109.6
click at [306, 182] on div "To activate drag with keyboard, press Alt + Enter. Once in keyboard drag state,…" at bounding box center [354, 233] width 709 height 358
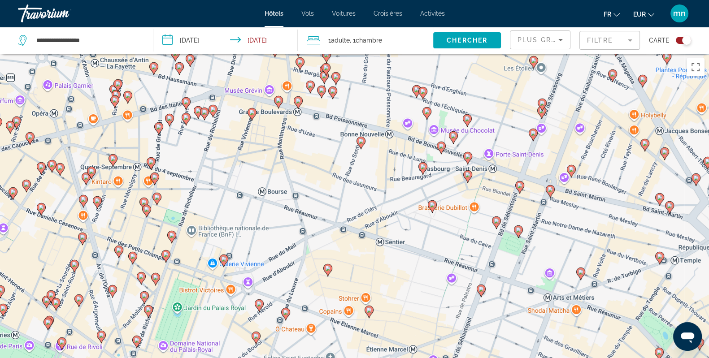
click at [359, 142] on image "Main content" at bounding box center [360, 141] width 5 height 5
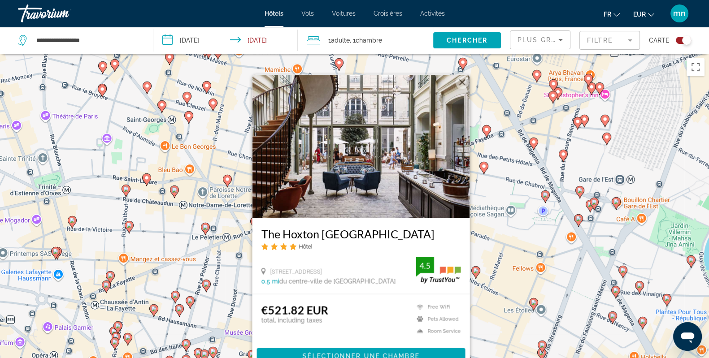
click at [677, 38] on div "Toggle map" at bounding box center [683, 40] width 15 height 7
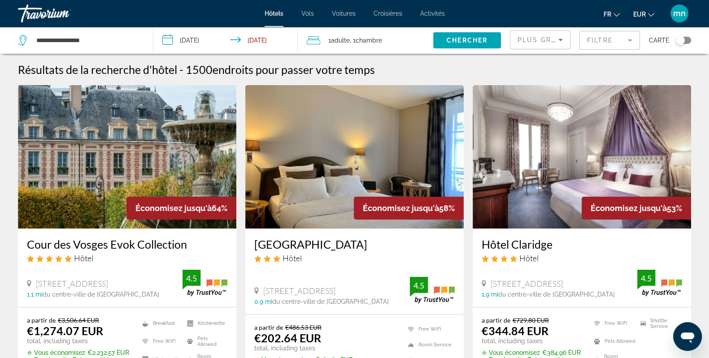
click at [602, 43] on mat-form-field "Filtre" at bounding box center [609, 40] width 61 height 19
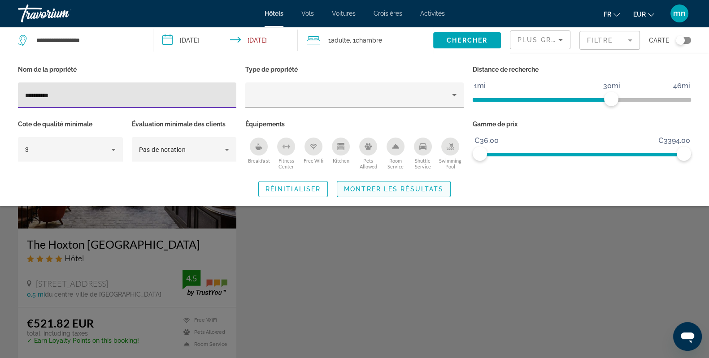
type input "**********"
click at [411, 192] on span "Montrer les résultats" at bounding box center [394, 189] width 100 height 7
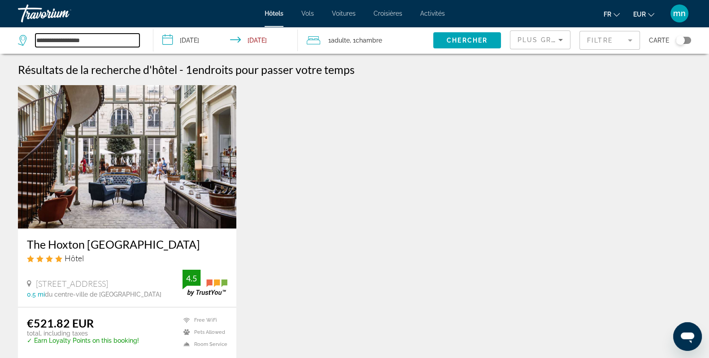
click at [85, 37] on input "**********" at bounding box center [87, 40] width 104 height 13
click at [94, 29] on div "**********" at bounding box center [81, 40] width 126 height 27
click at [106, 38] on input "**********" at bounding box center [87, 40] width 104 height 13
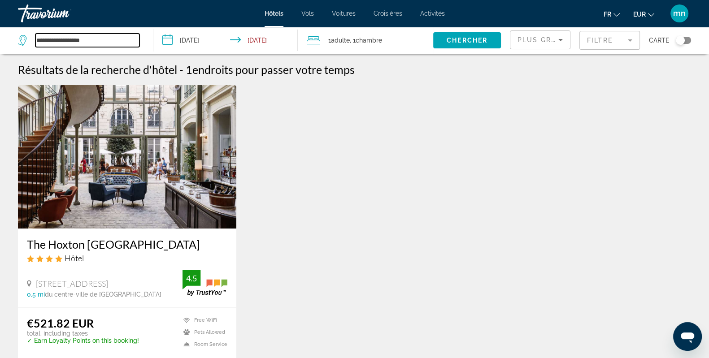
click at [107, 42] on input "**********" at bounding box center [87, 40] width 104 height 13
type input "*"
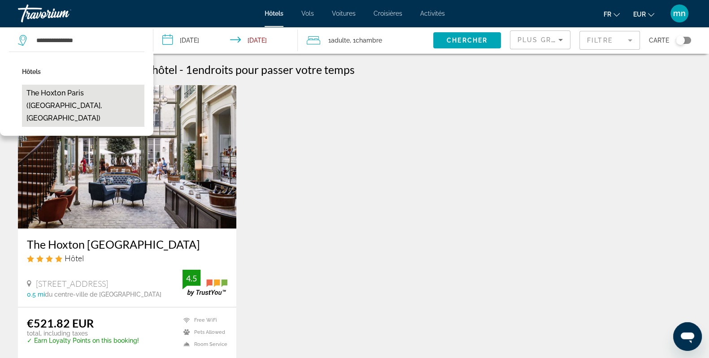
click at [57, 95] on button "The Hoxton Paris (Paris, FR)" at bounding box center [83, 106] width 122 height 42
type input "**********"
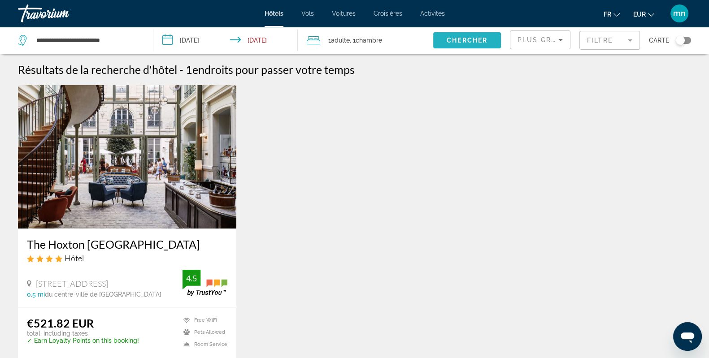
click at [451, 38] on span "Chercher" at bounding box center [467, 40] width 41 height 7
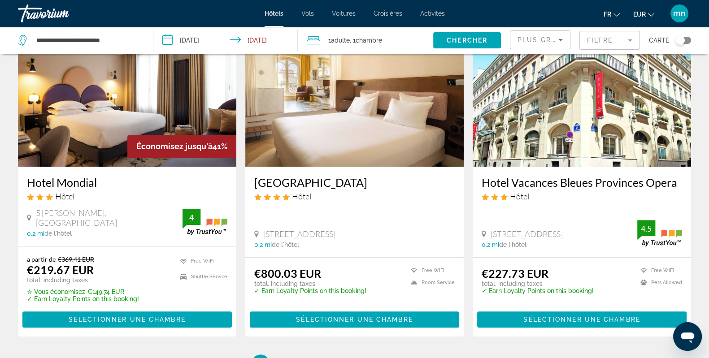
scroll to position [1121, 0]
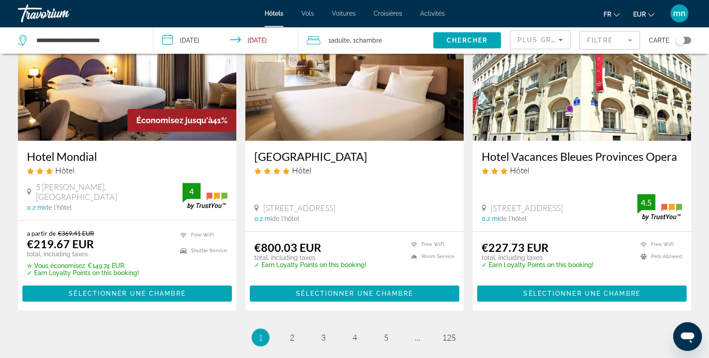
click at [300, 330] on li "page 2" at bounding box center [292, 338] width 18 height 18
click at [292, 333] on span "2" at bounding box center [292, 338] width 4 height 10
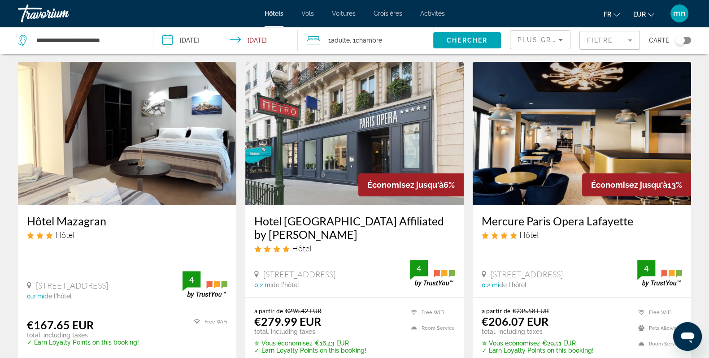
scroll to position [336, 0]
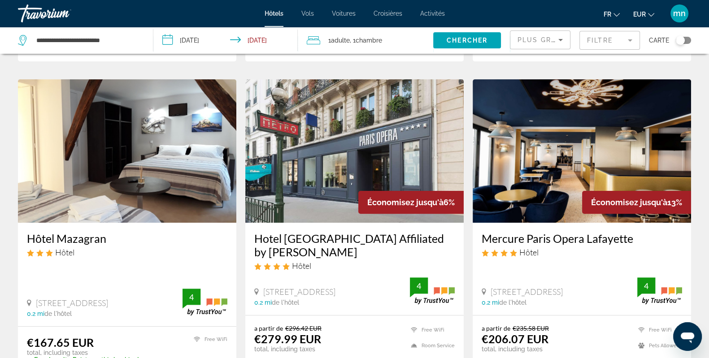
click at [565, 150] on img "Main content" at bounding box center [582, 151] width 218 height 144
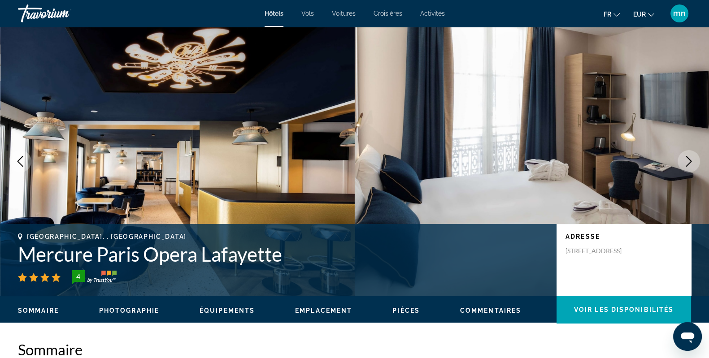
click at [685, 157] on icon "Next image" at bounding box center [689, 161] width 11 height 11
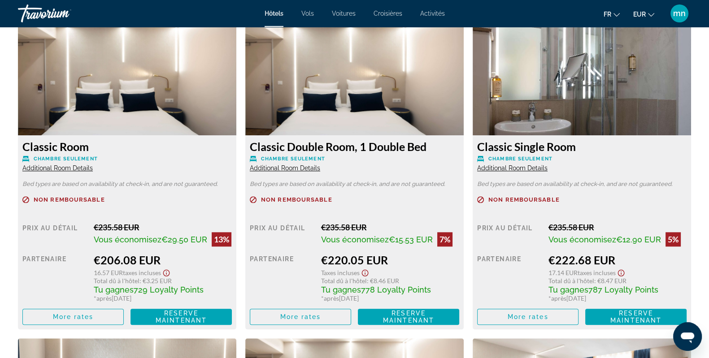
scroll to position [1233, 0]
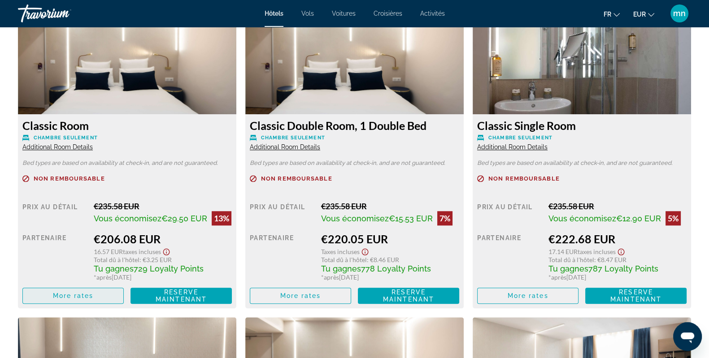
click at [89, 290] on span "Main content" at bounding box center [73, 296] width 100 height 22
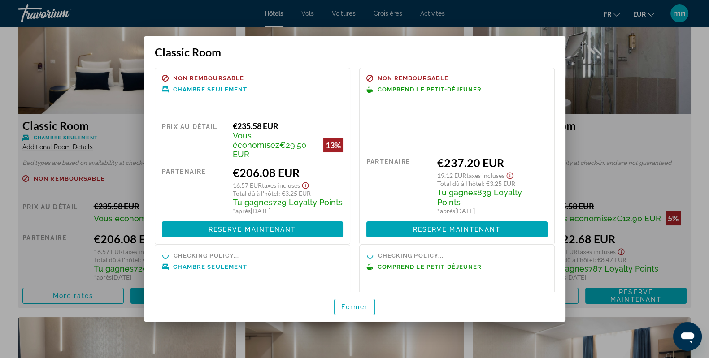
click at [706, 167] on div at bounding box center [354, 179] width 709 height 358
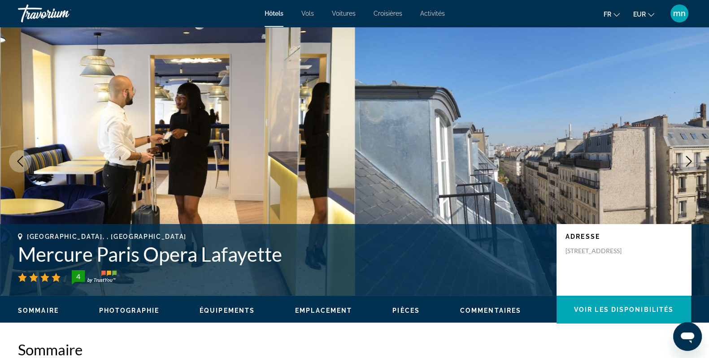
scroll to position [1233, 0]
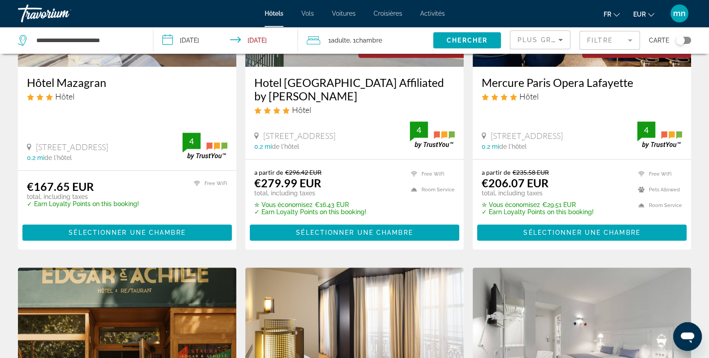
scroll to position [392, 0]
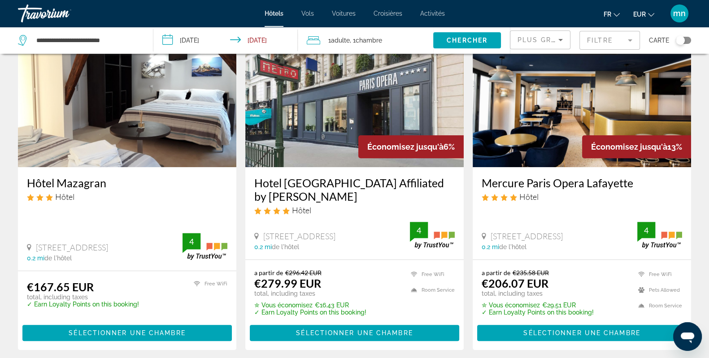
click at [93, 89] on img "Main content" at bounding box center [127, 96] width 218 height 144
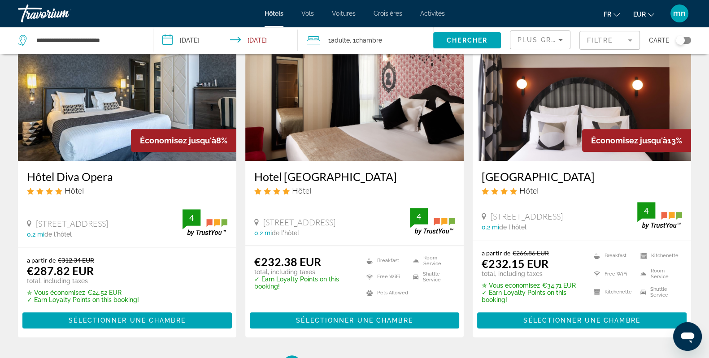
scroll to position [1121, 0]
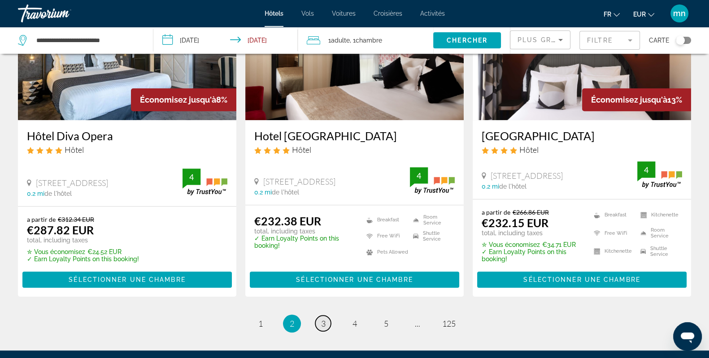
click at [326, 316] on link "page 3" at bounding box center [323, 324] width 16 height 16
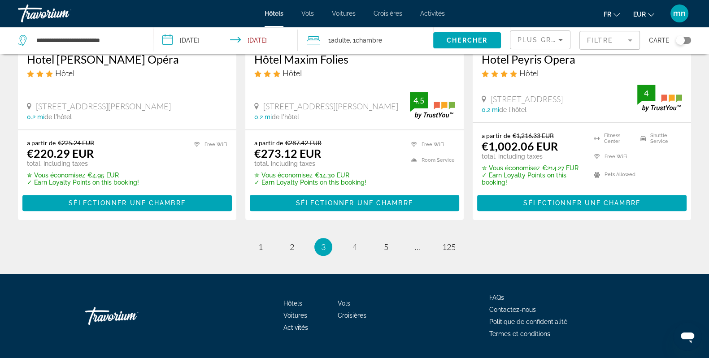
scroll to position [1177, 0]
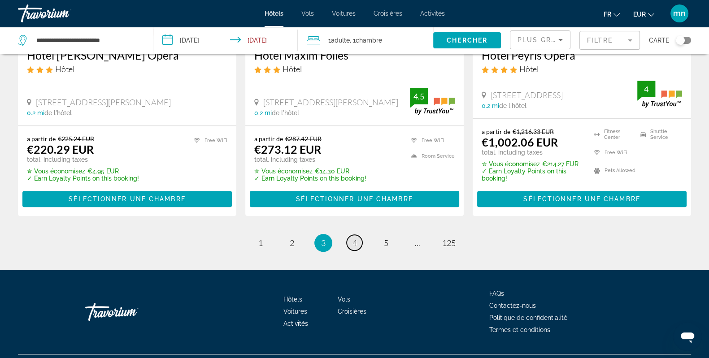
click at [349, 249] on link "page 4" at bounding box center [355, 243] width 16 height 16
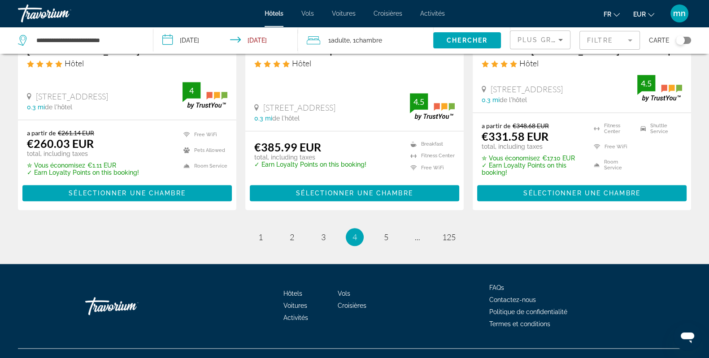
scroll to position [1224, 0]
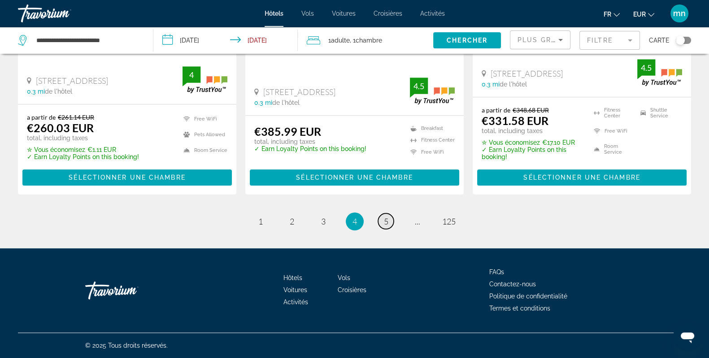
click at [385, 224] on span "5" at bounding box center [386, 222] width 4 height 10
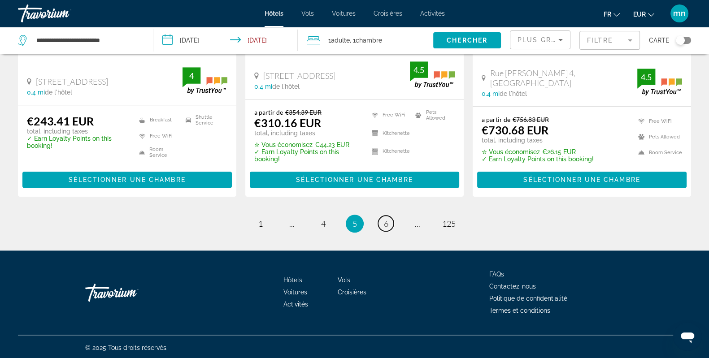
scroll to position [1218, 0]
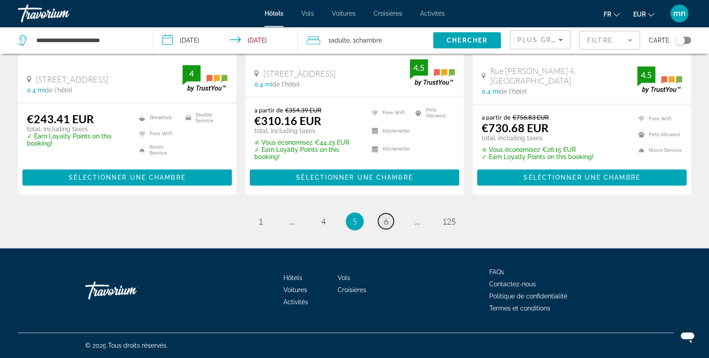
click at [385, 217] on span "6" at bounding box center [386, 222] width 4 height 10
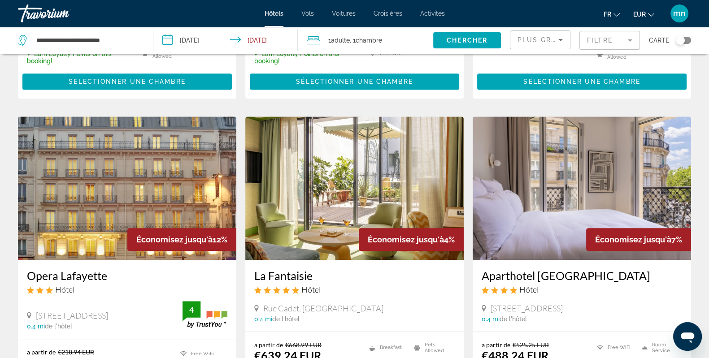
scroll to position [1065, 0]
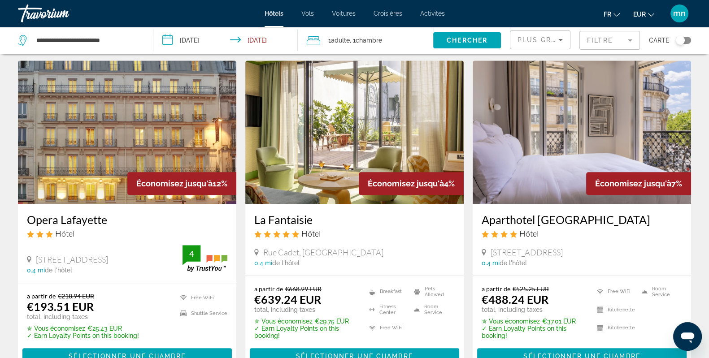
click at [78, 125] on img "Main content" at bounding box center [127, 133] width 218 height 144
